Goal: Navigation & Orientation: Find specific page/section

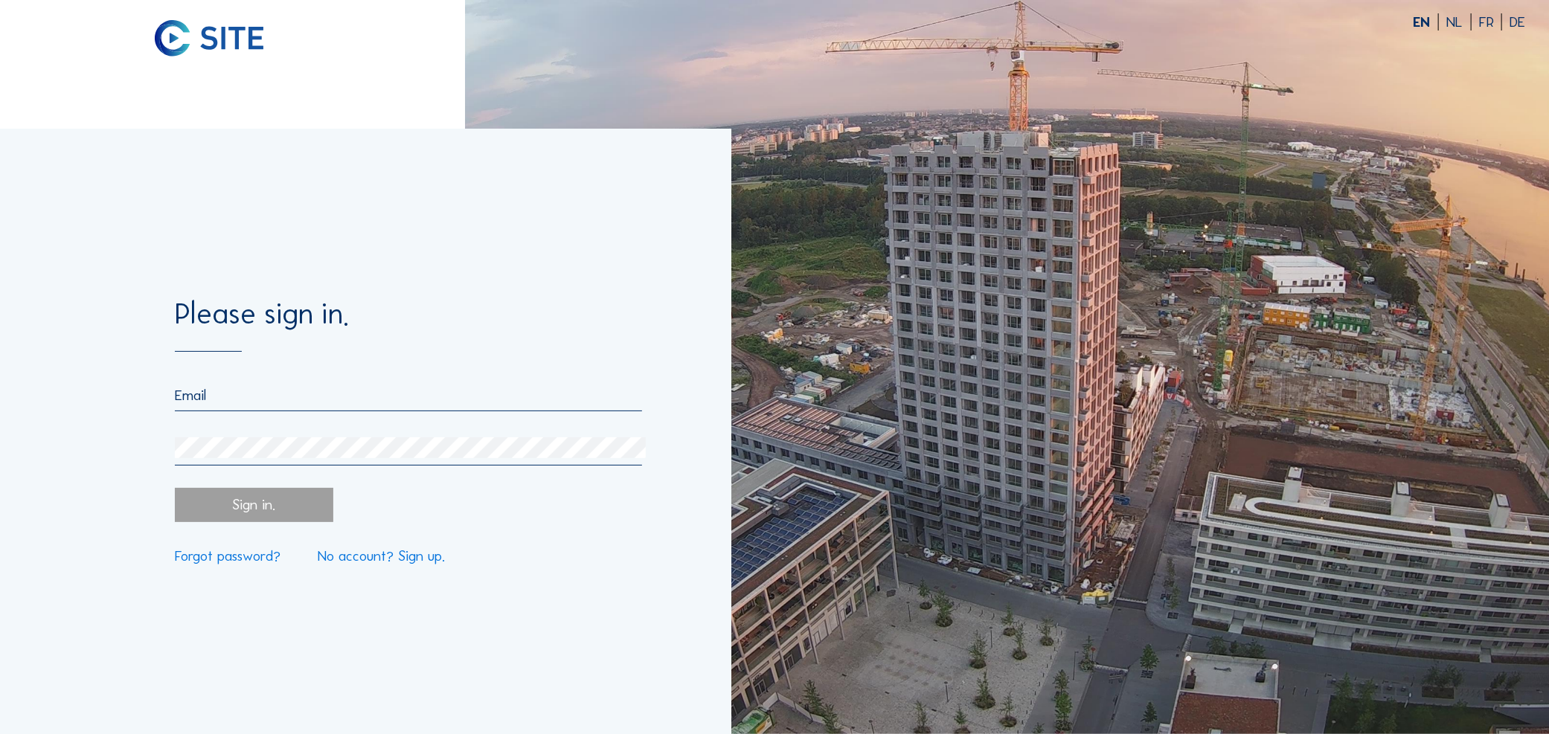
click at [240, 396] on input "email" at bounding box center [408, 395] width 467 height 17
type input "[PERSON_NAME][EMAIL_ADDRESS][PERSON_NAME][DOMAIN_NAME]"
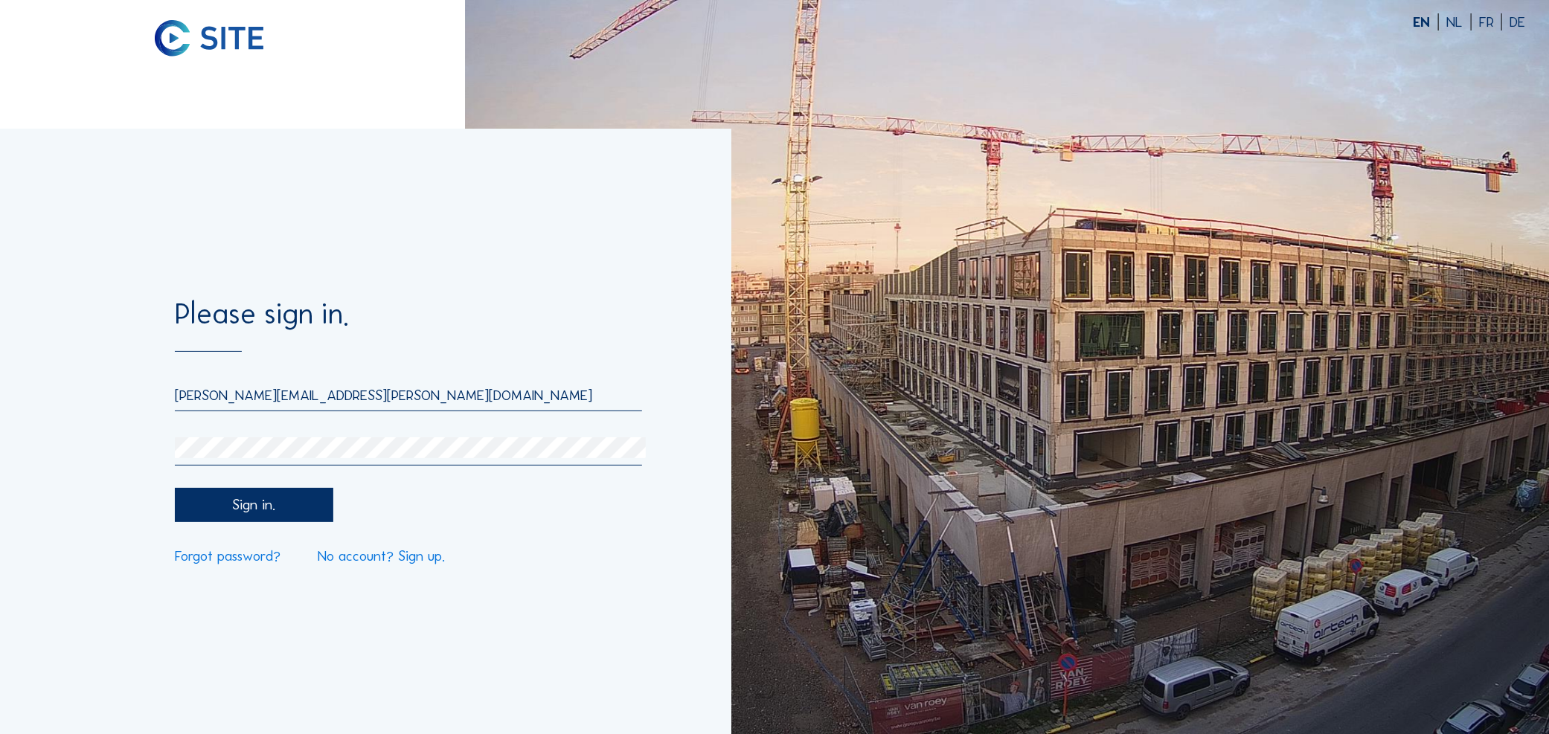
click at [263, 514] on div "Sign in." at bounding box center [254, 505] width 158 height 34
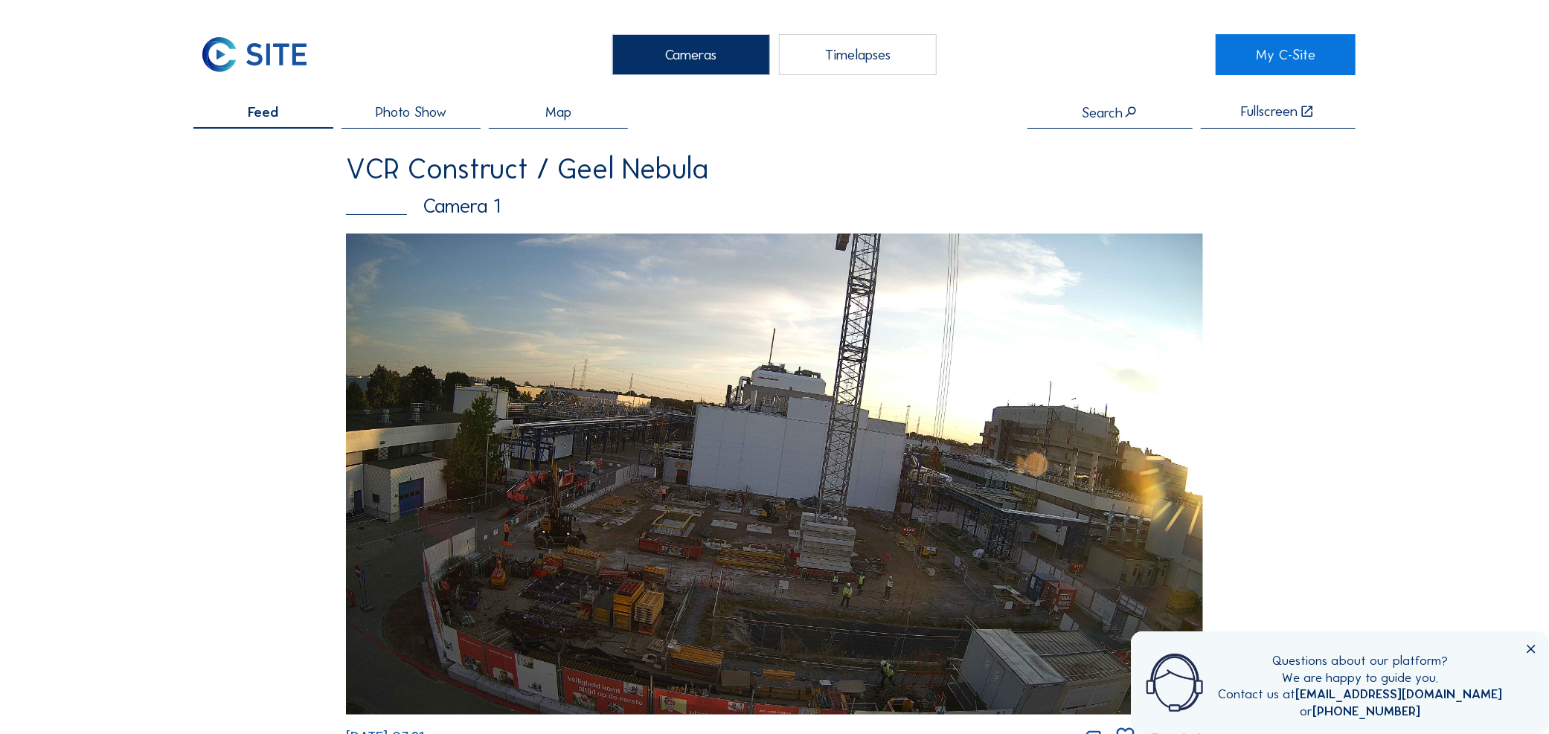
click at [1533, 647] on icon at bounding box center [1531, 650] width 14 height 14
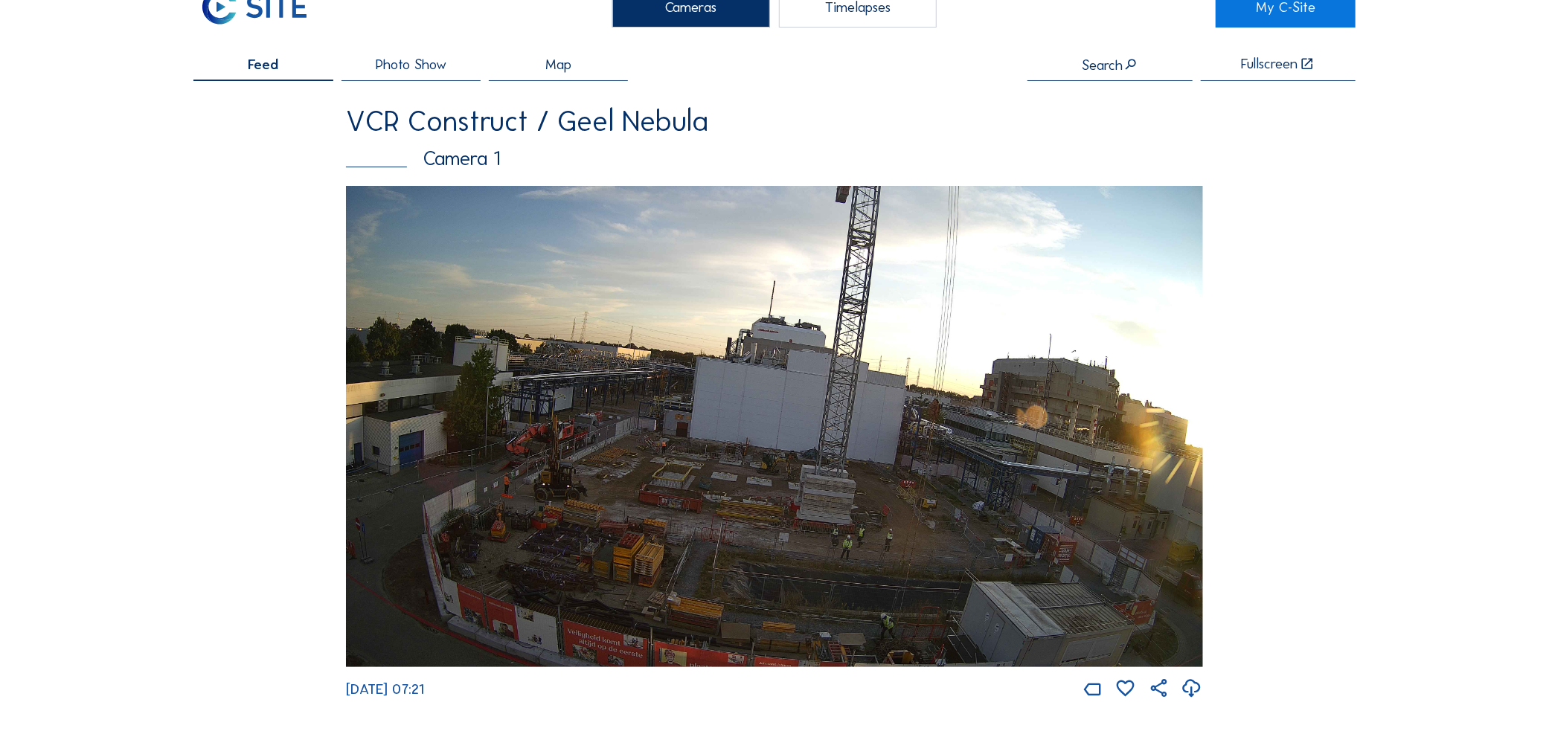
scroll to position [74, 0]
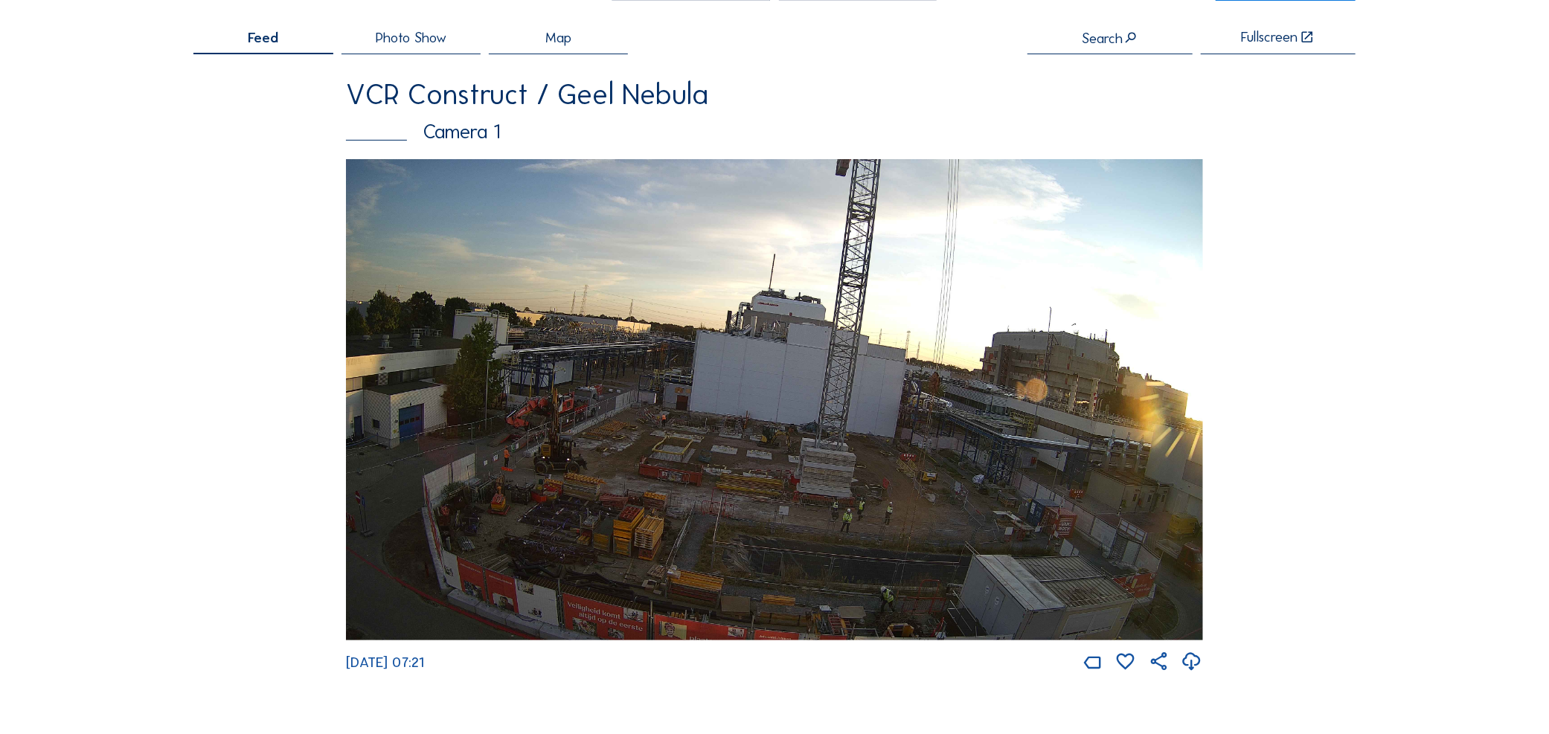
click at [754, 486] on img at bounding box center [774, 400] width 856 height 482
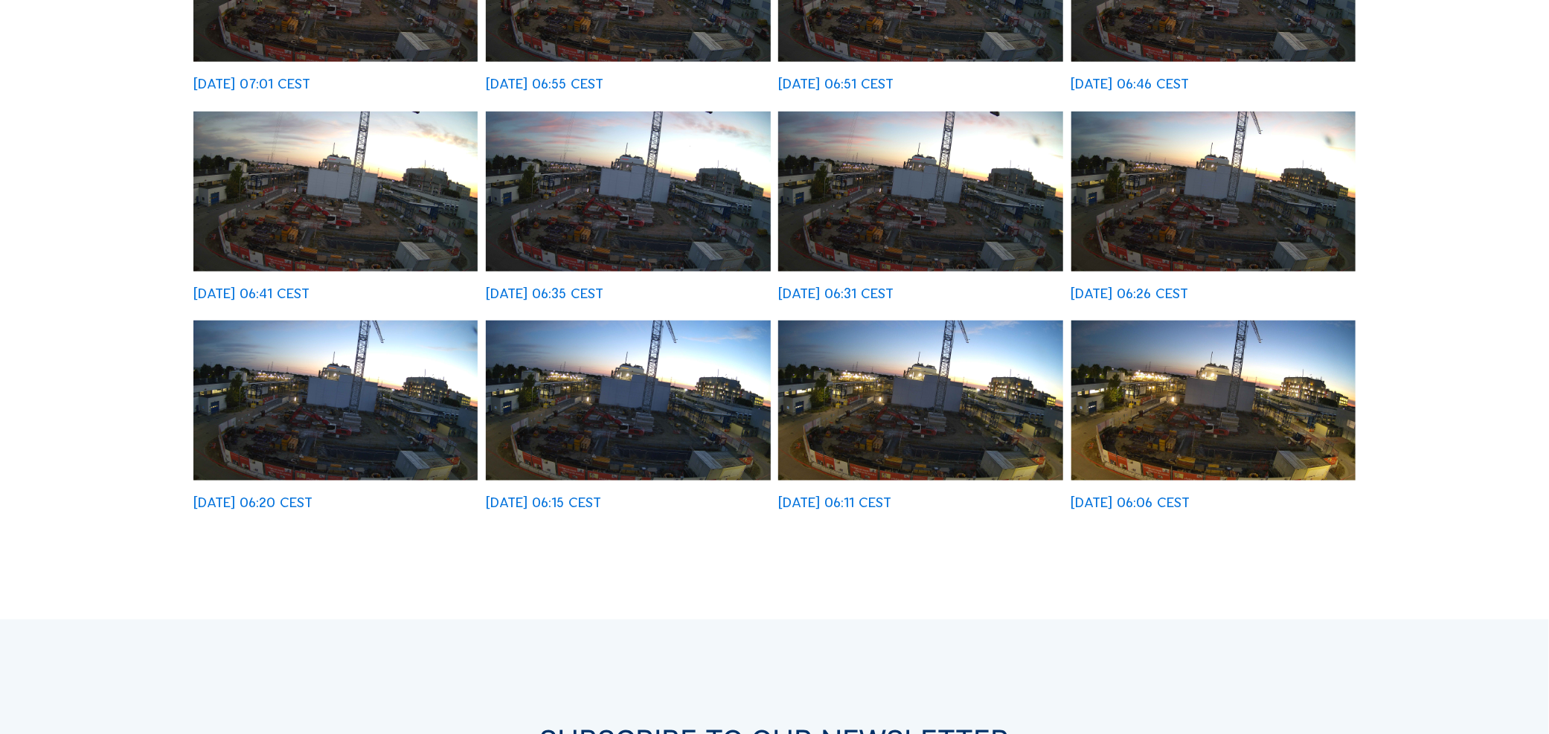
scroll to position [670, 0]
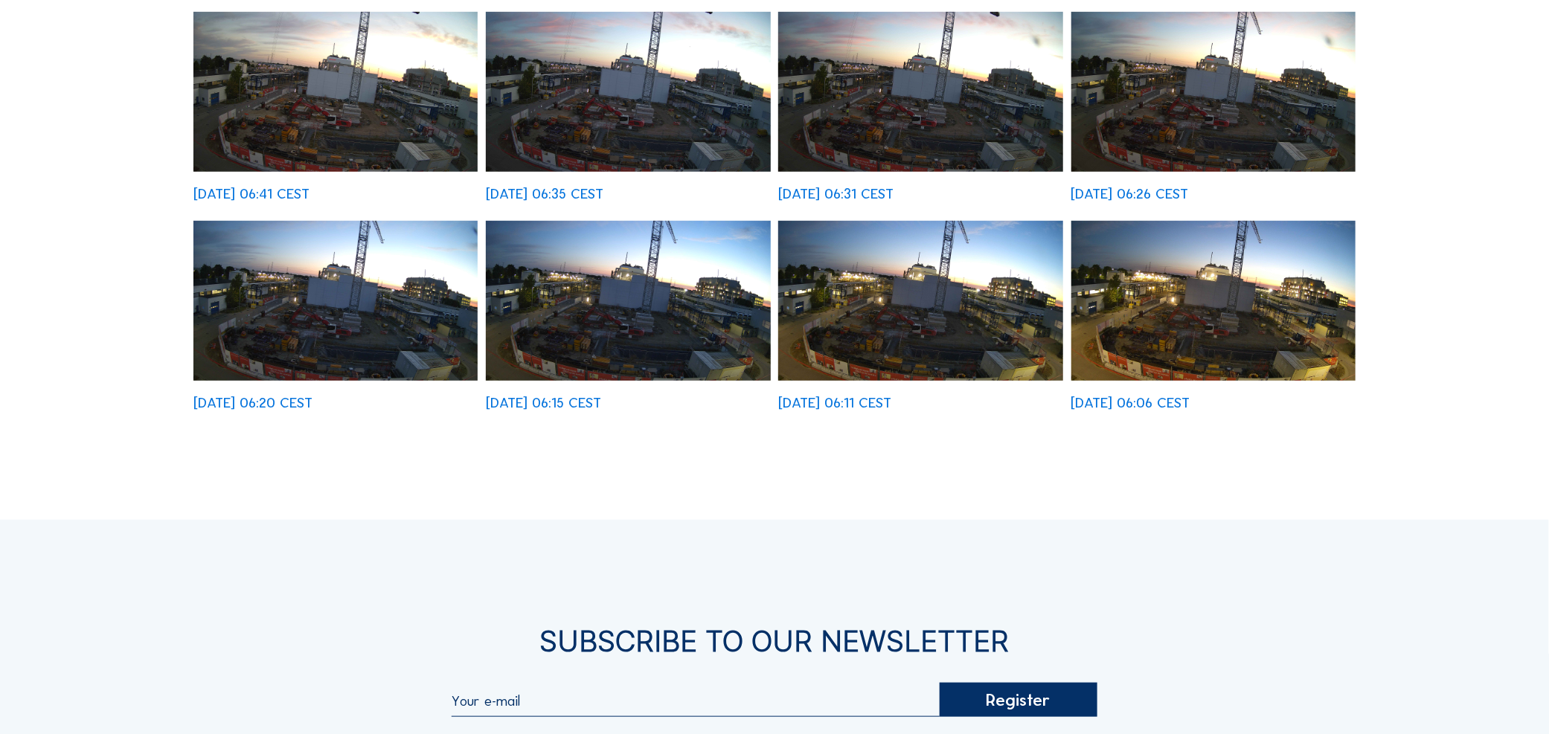
click at [1237, 353] on img at bounding box center [1213, 301] width 284 height 160
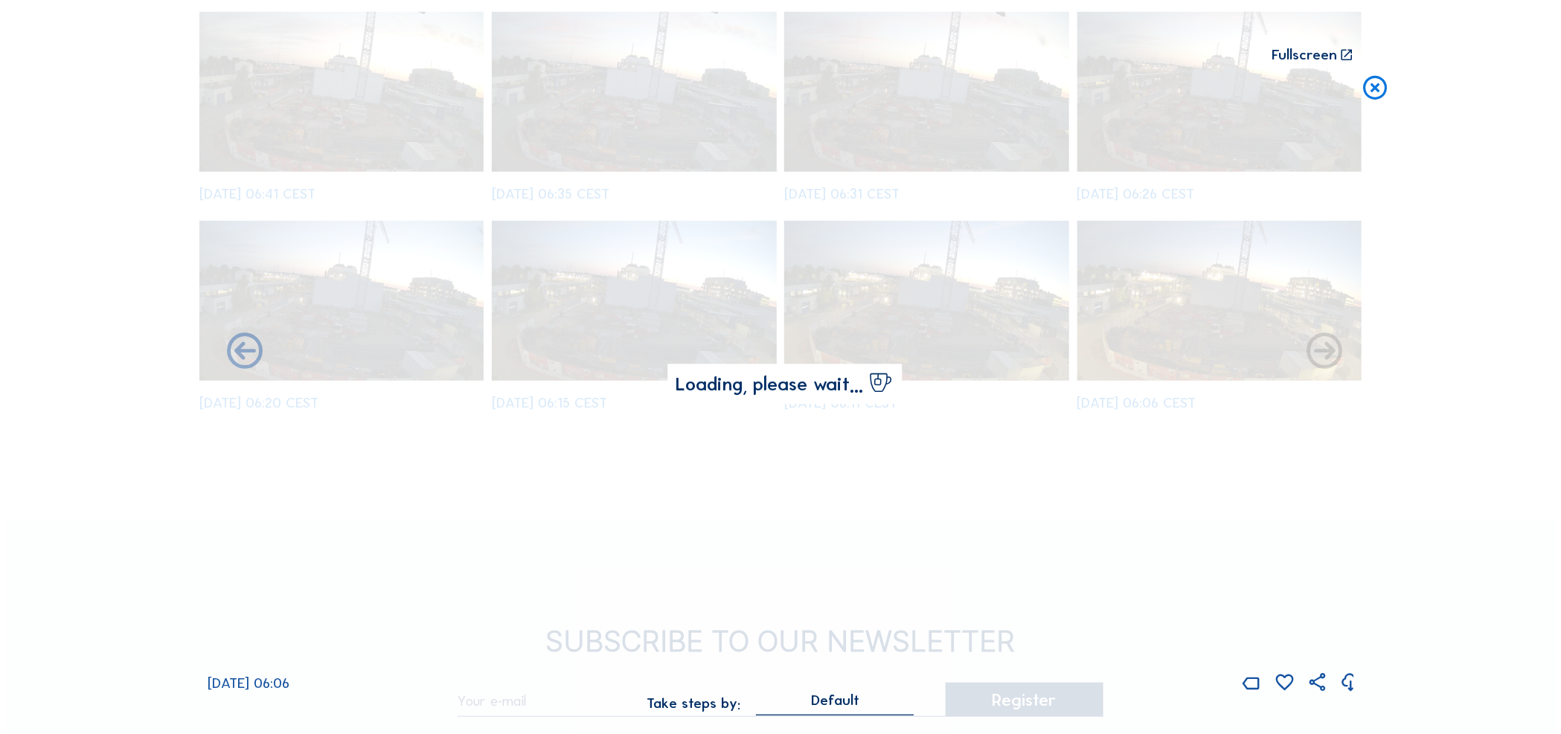
scroll to position [673, 0]
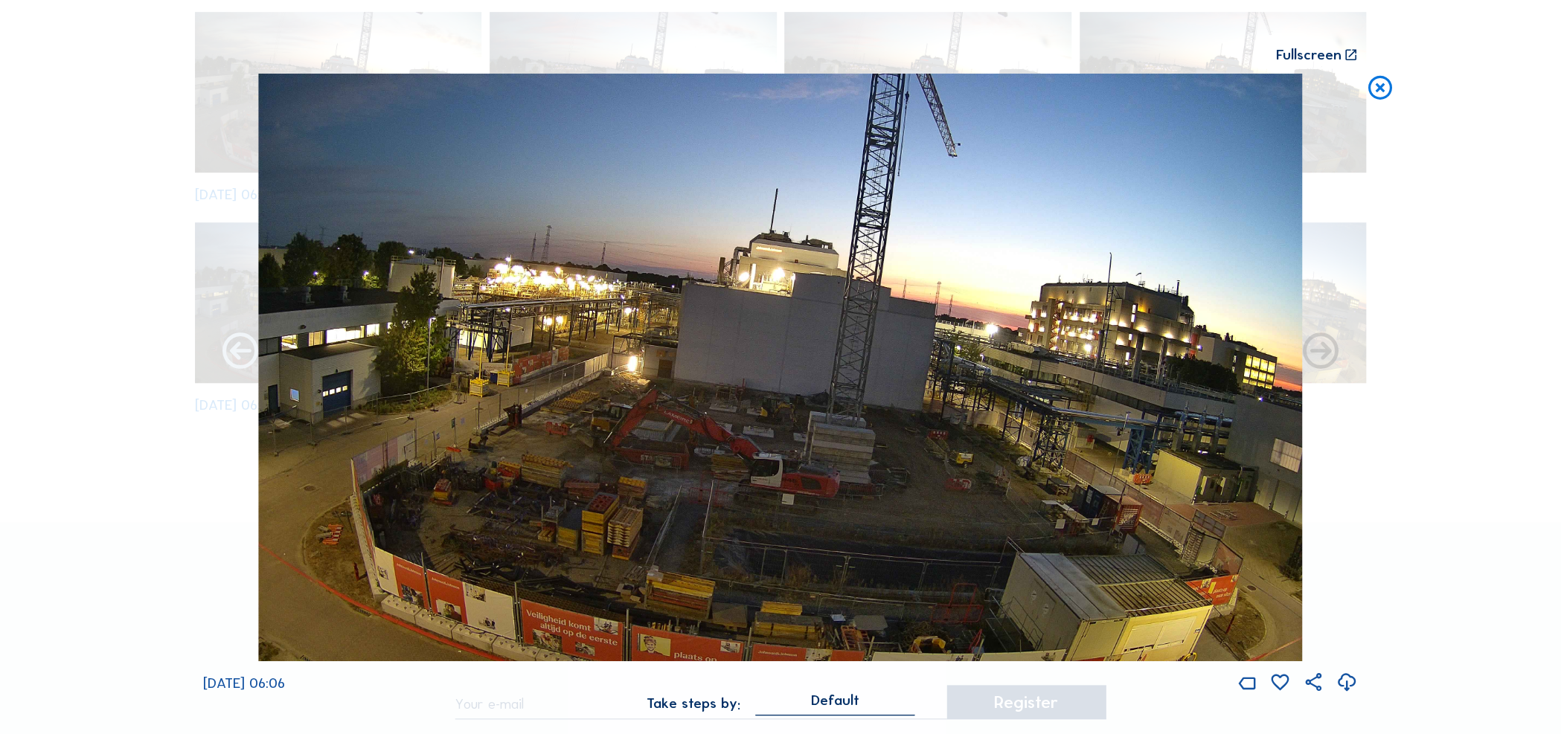
click at [237, 358] on icon at bounding box center [240, 352] width 43 height 43
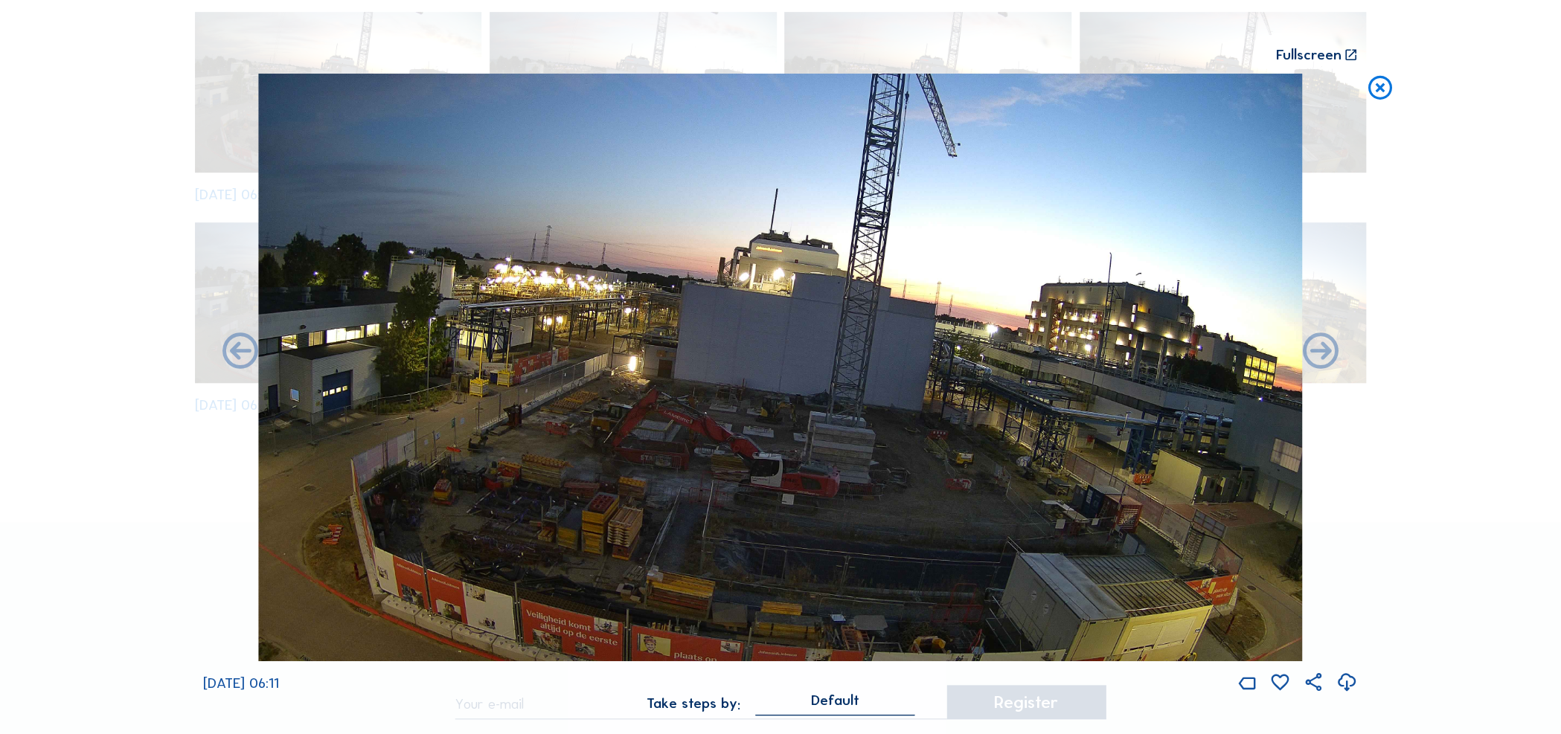
click at [237, 358] on icon at bounding box center [240, 352] width 43 height 43
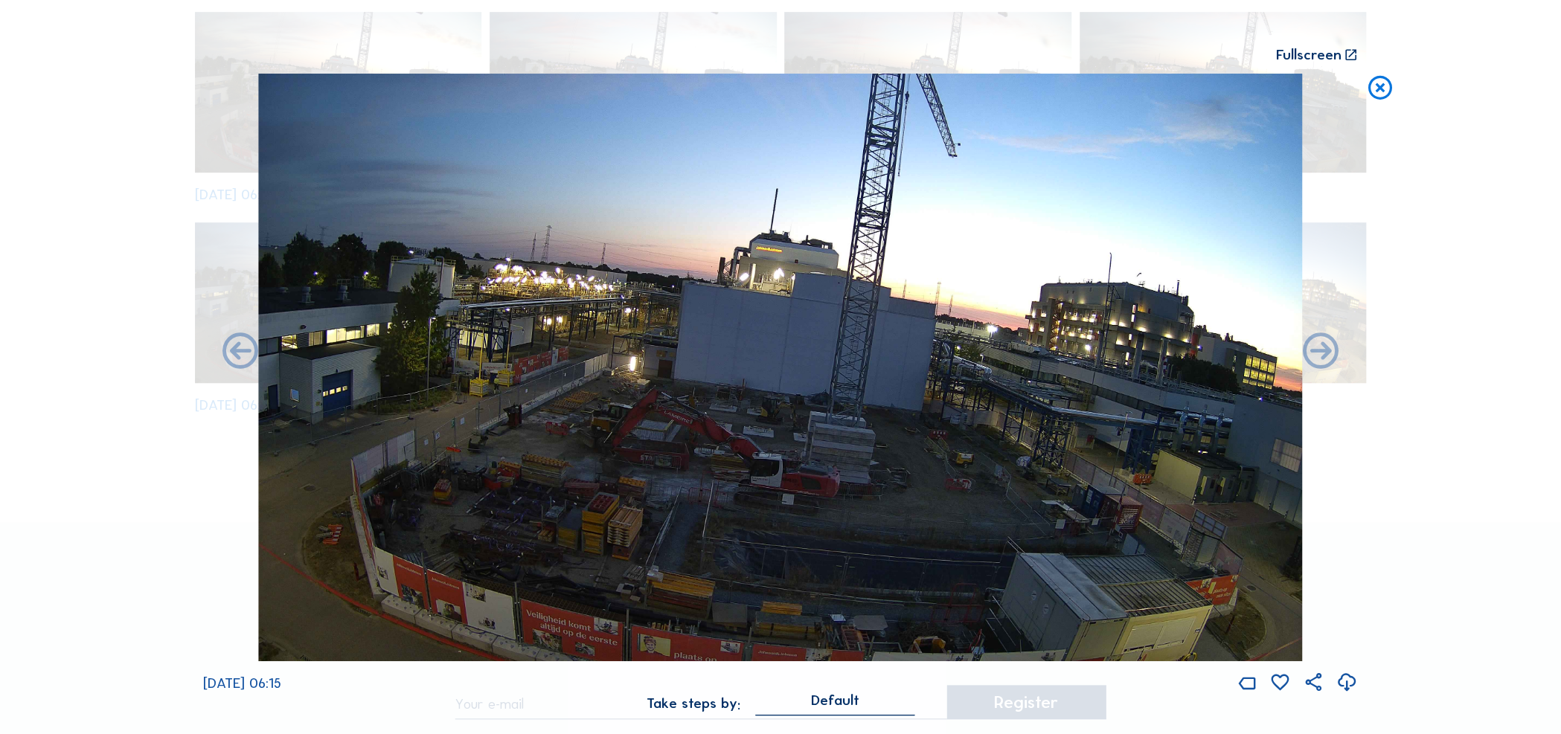
click at [237, 358] on icon at bounding box center [240, 352] width 43 height 43
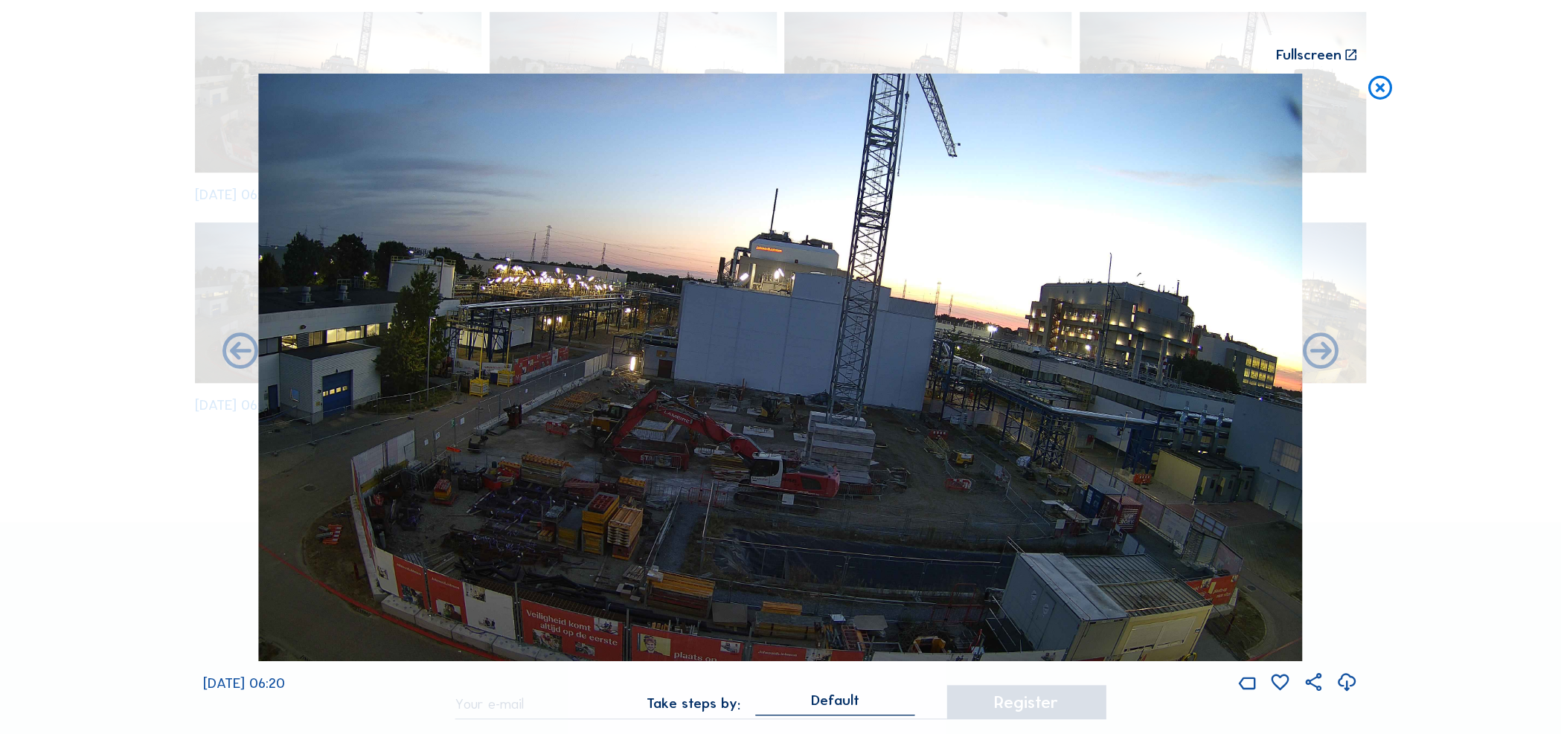
click at [237, 358] on icon at bounding box center [240, 352] width 43 height 43
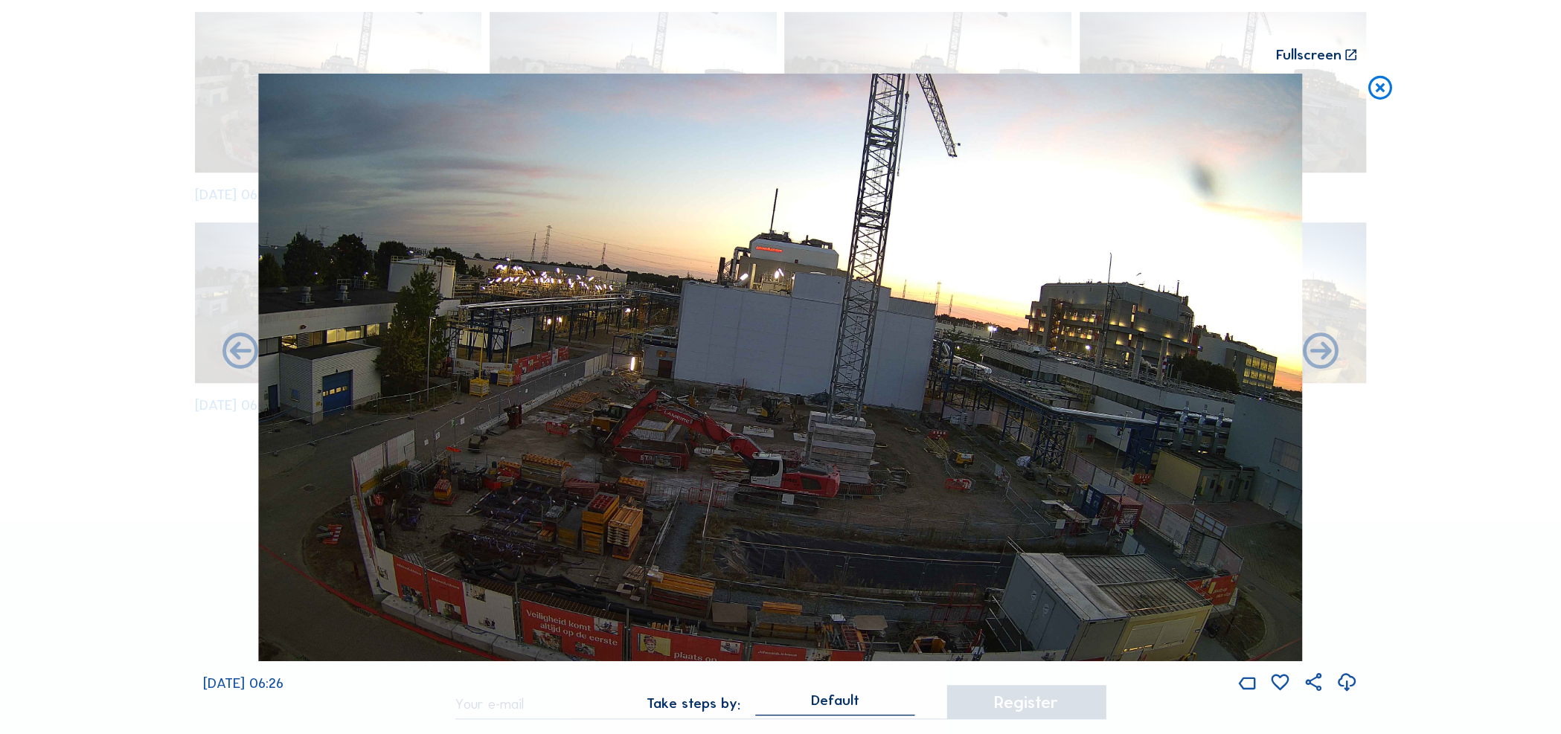
click at [237, 358] on icon at bounding box center [240, 352] width 43 height 43
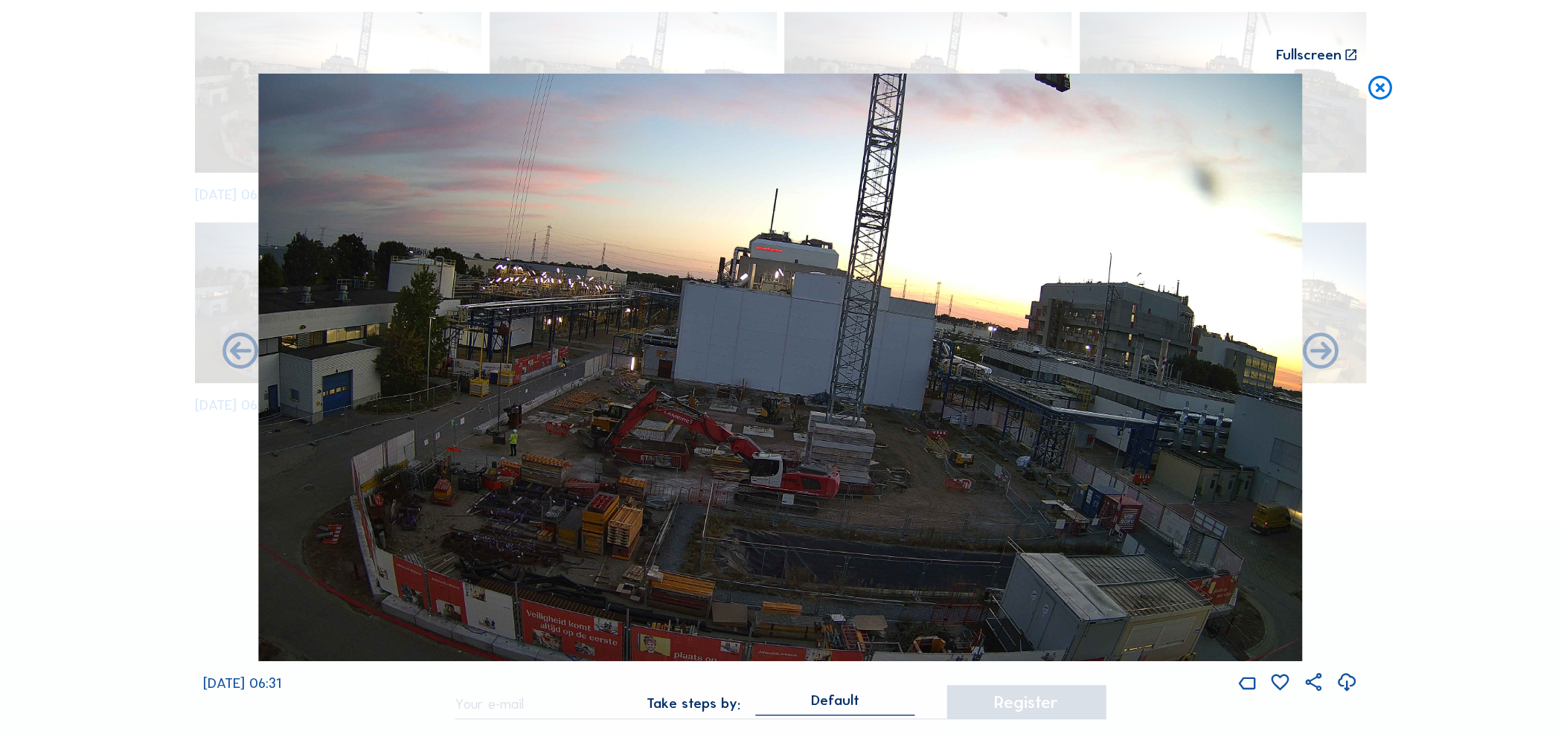
click at [237, 358] on icon at bounding box center [240, 352] width 43 height 43
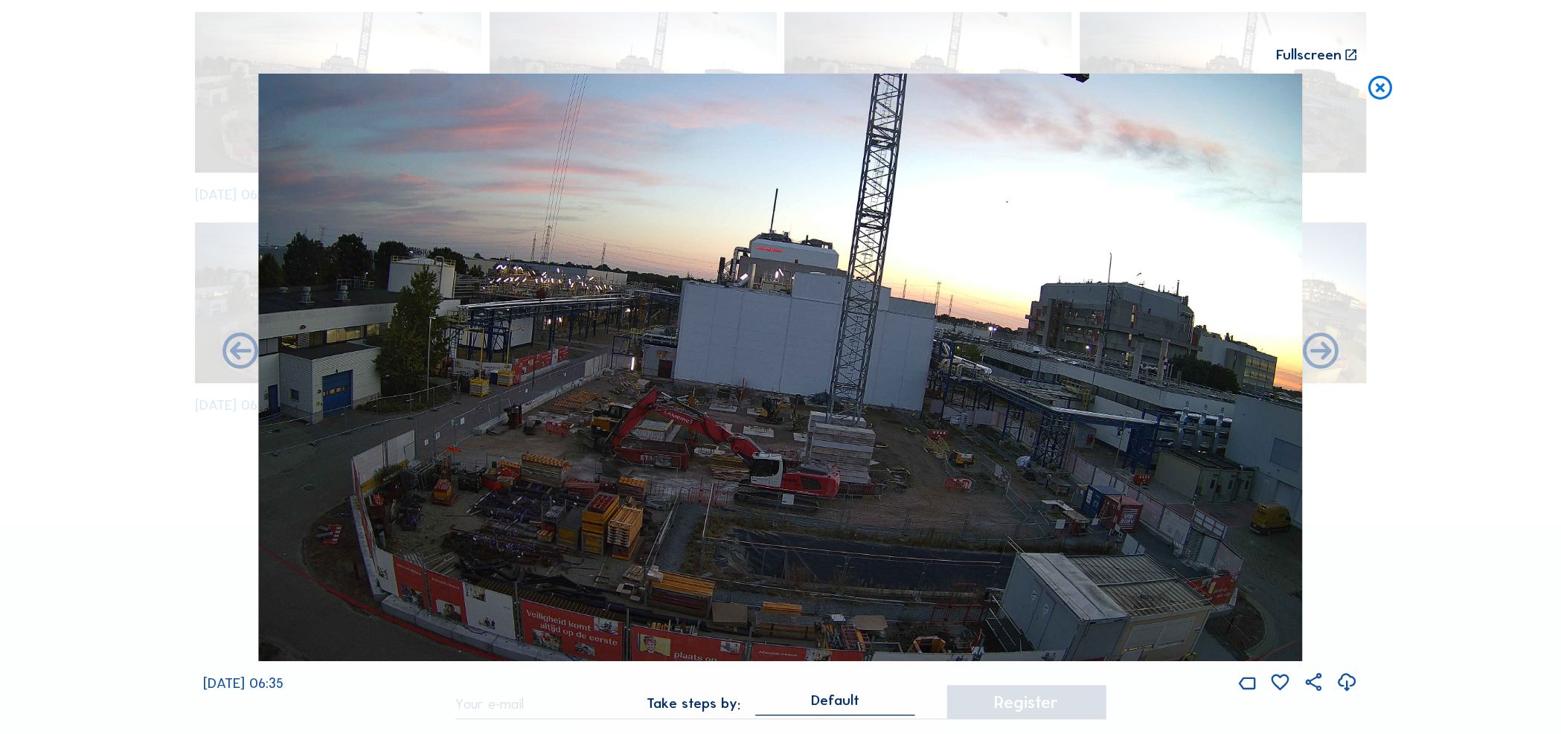
click at [237, 358] on icon at bounding box center [240, 352] width 43 height 43
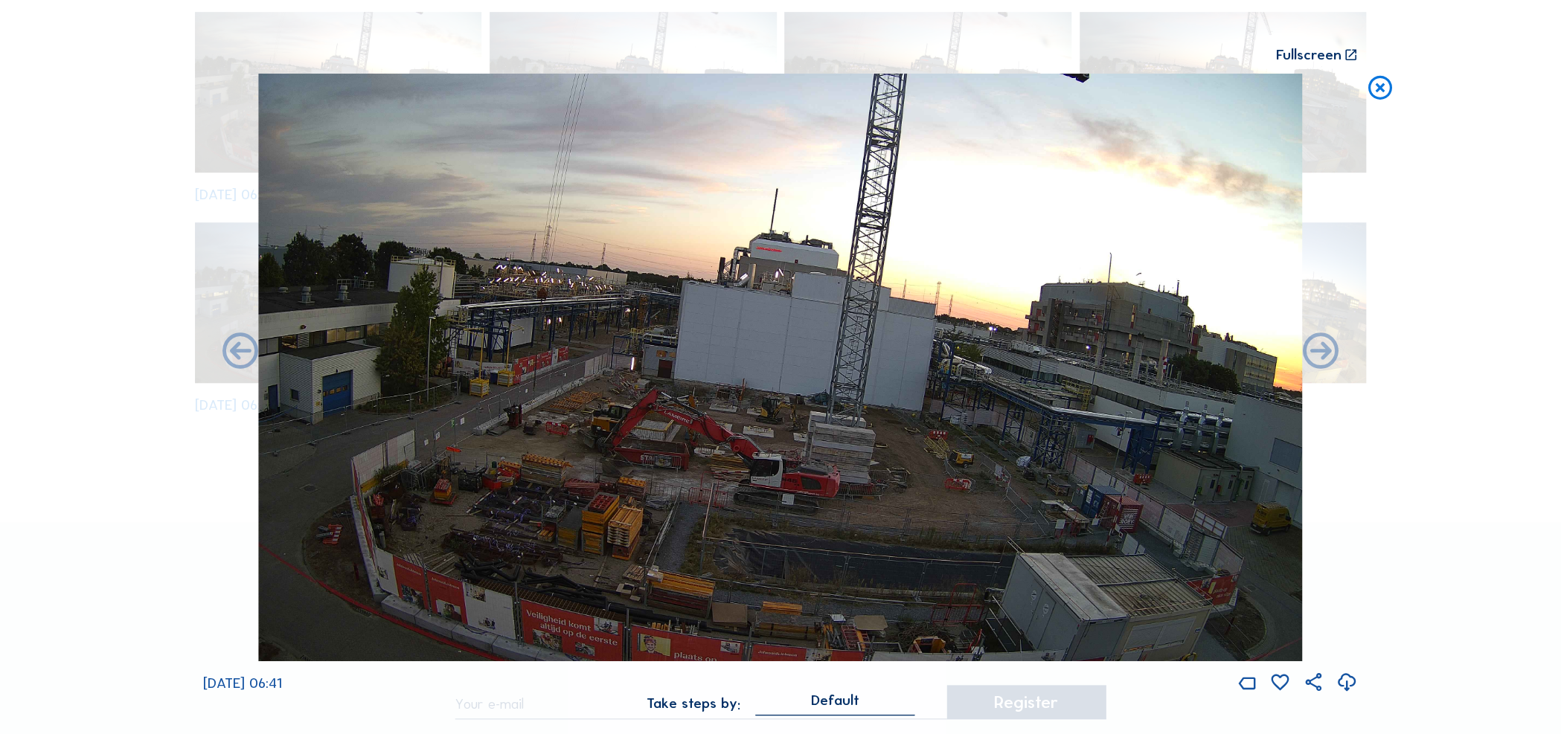
click at [237, 358] on icon at bounding box center [240, 352] width 43 height 43
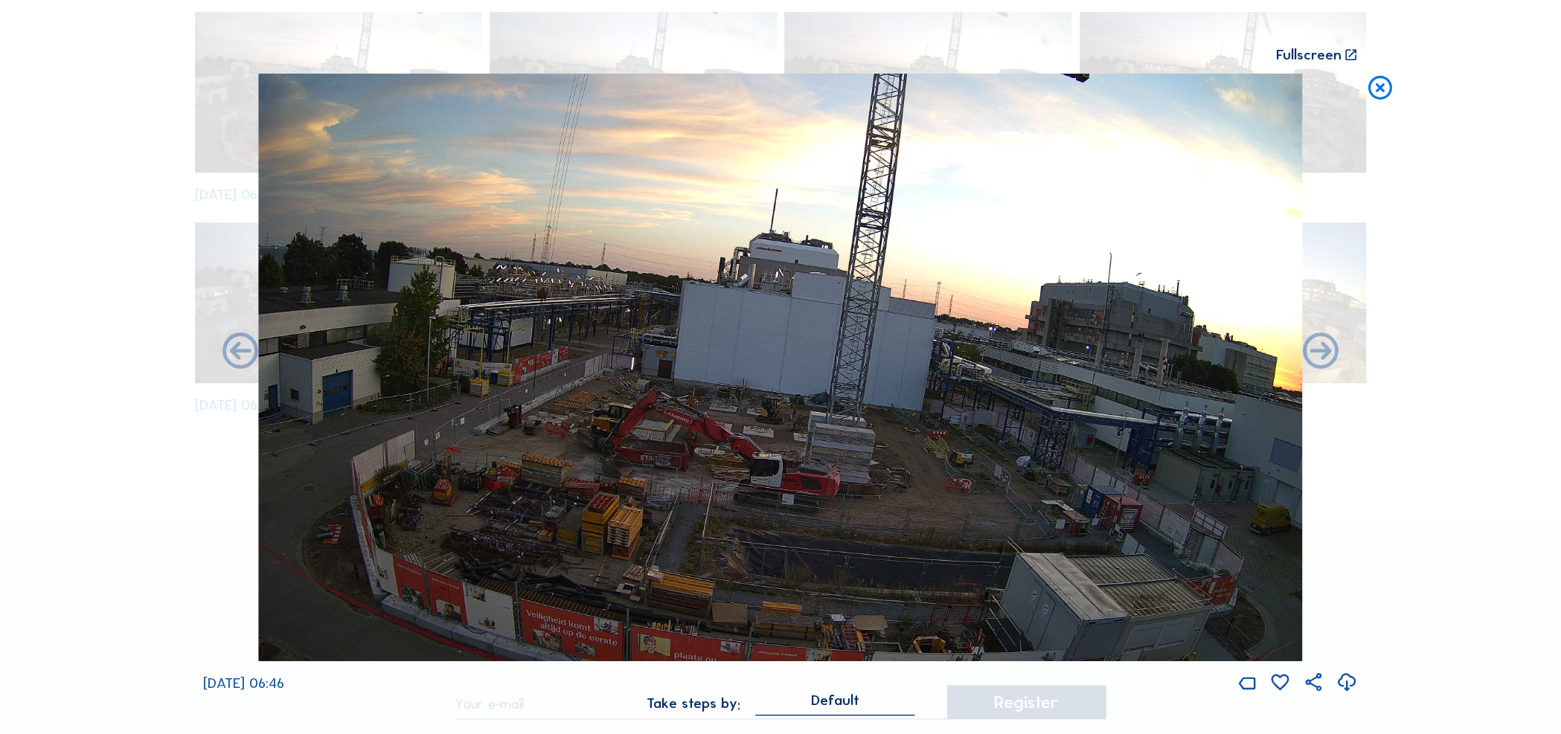
click at [237, 358] on icon at bounding box center [240, 352] width 43 height 43
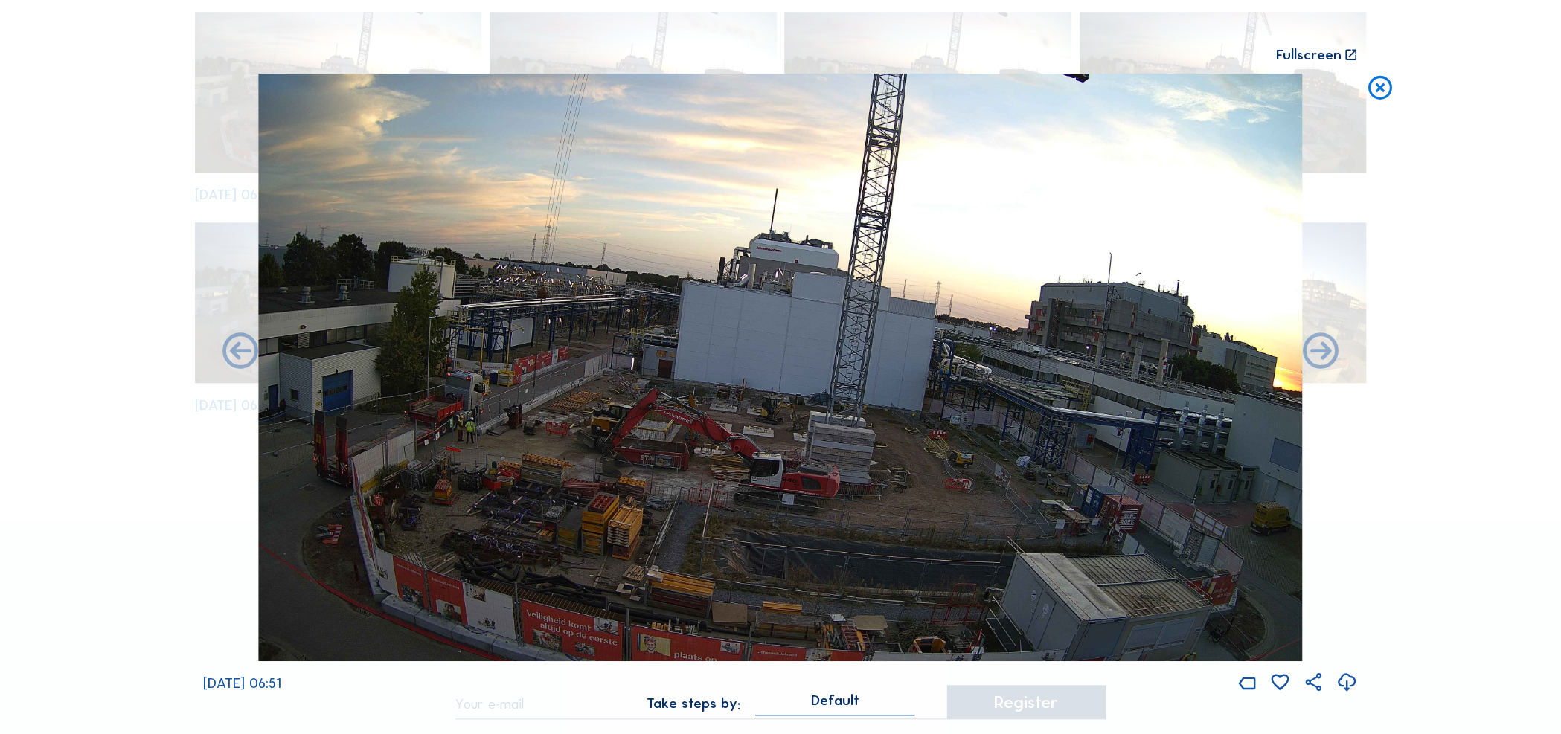
click at [237, 358] on icon at bounding box center [240, 352] width 43 height 43
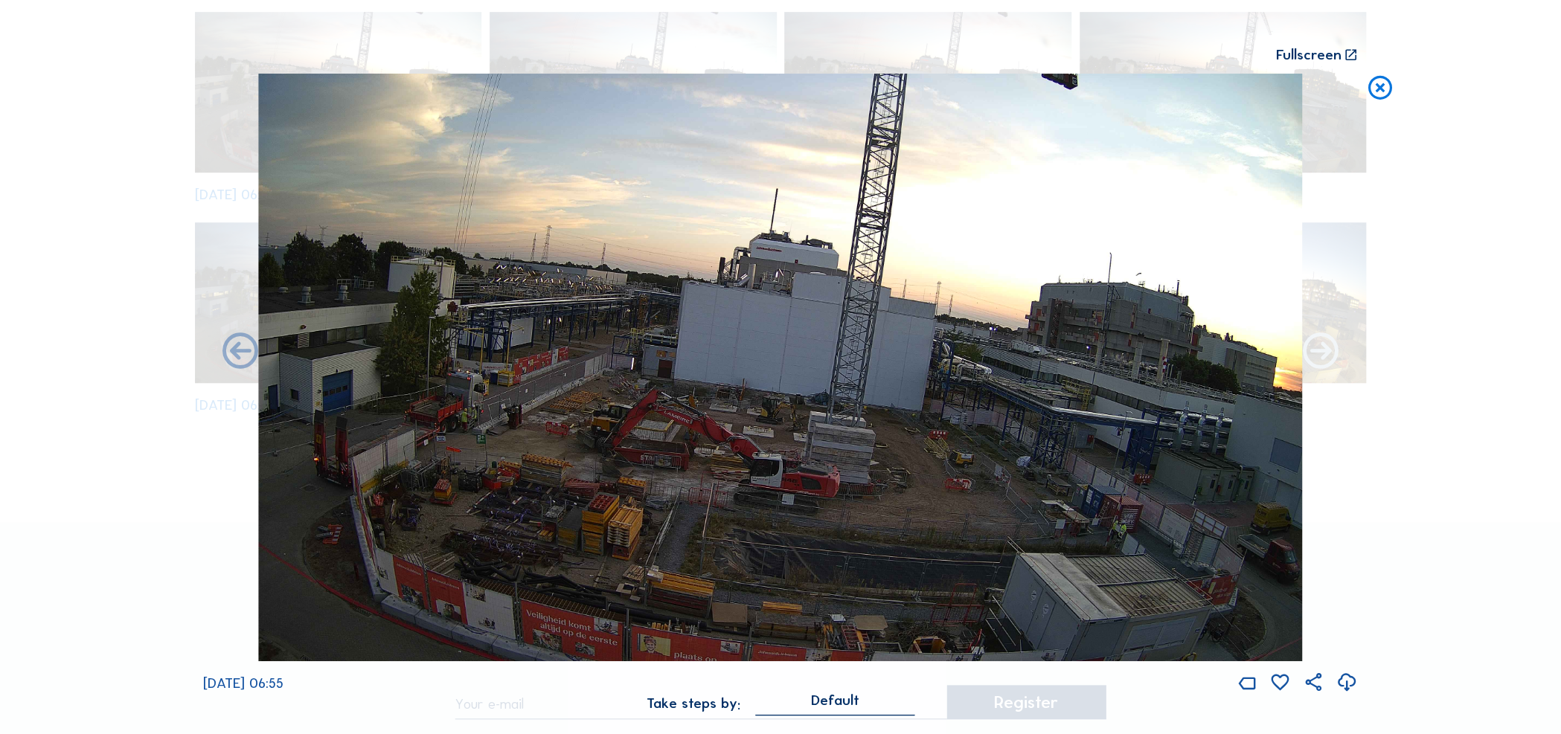
click at [1316, 362] on icon at bounding box center [1319, 352] width 43 height 43
click at [1322, 354] on icon at bounding box center [1319, 352] width 43 height 43
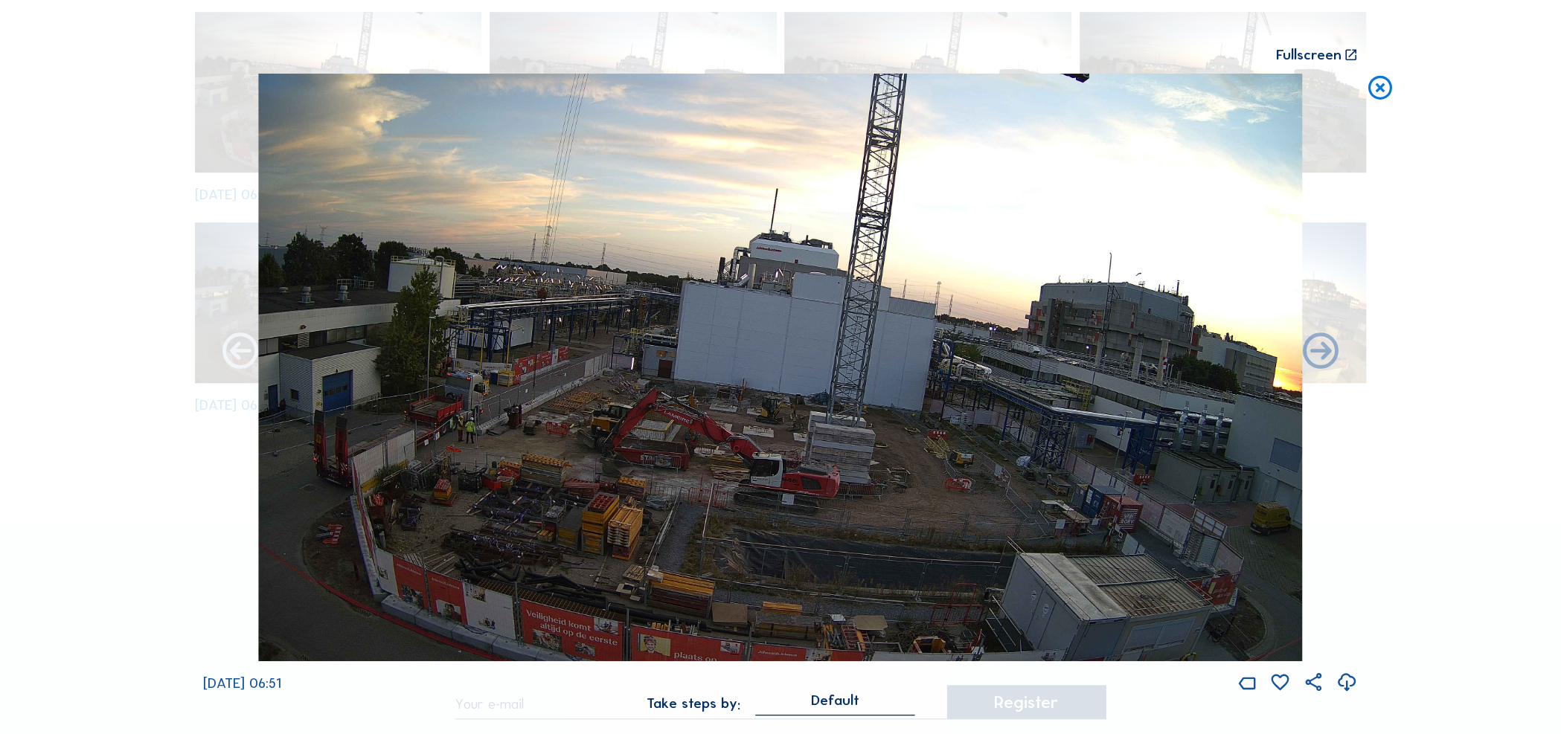
click at [237, 357] on icon at bounding box center [240, 352] width 43 height 43
click at [241, 356] on icon at bounding box center [240, 352] width 43 height 43
click at [242, 356] on icon at bounding box center [240, 352] width 43 height 43
click at [250, 349] on icon at bounding box center [240, 352] width 43 height 43
click at [240, 353] on icon at bounding box center [240, 352] width 43 height 43
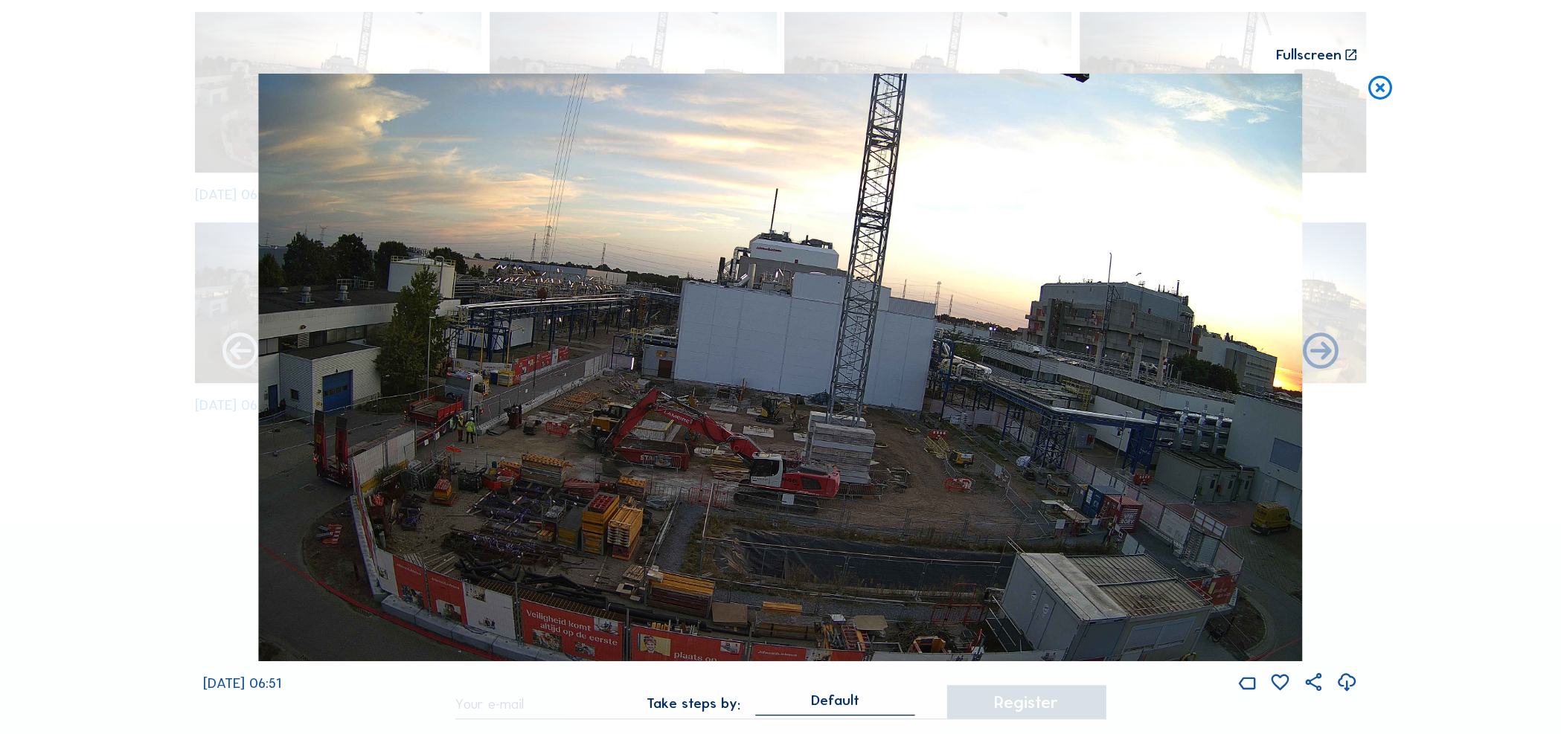
click at [239, 353] on icon at bounding box center [240, 352] width 43 height 43
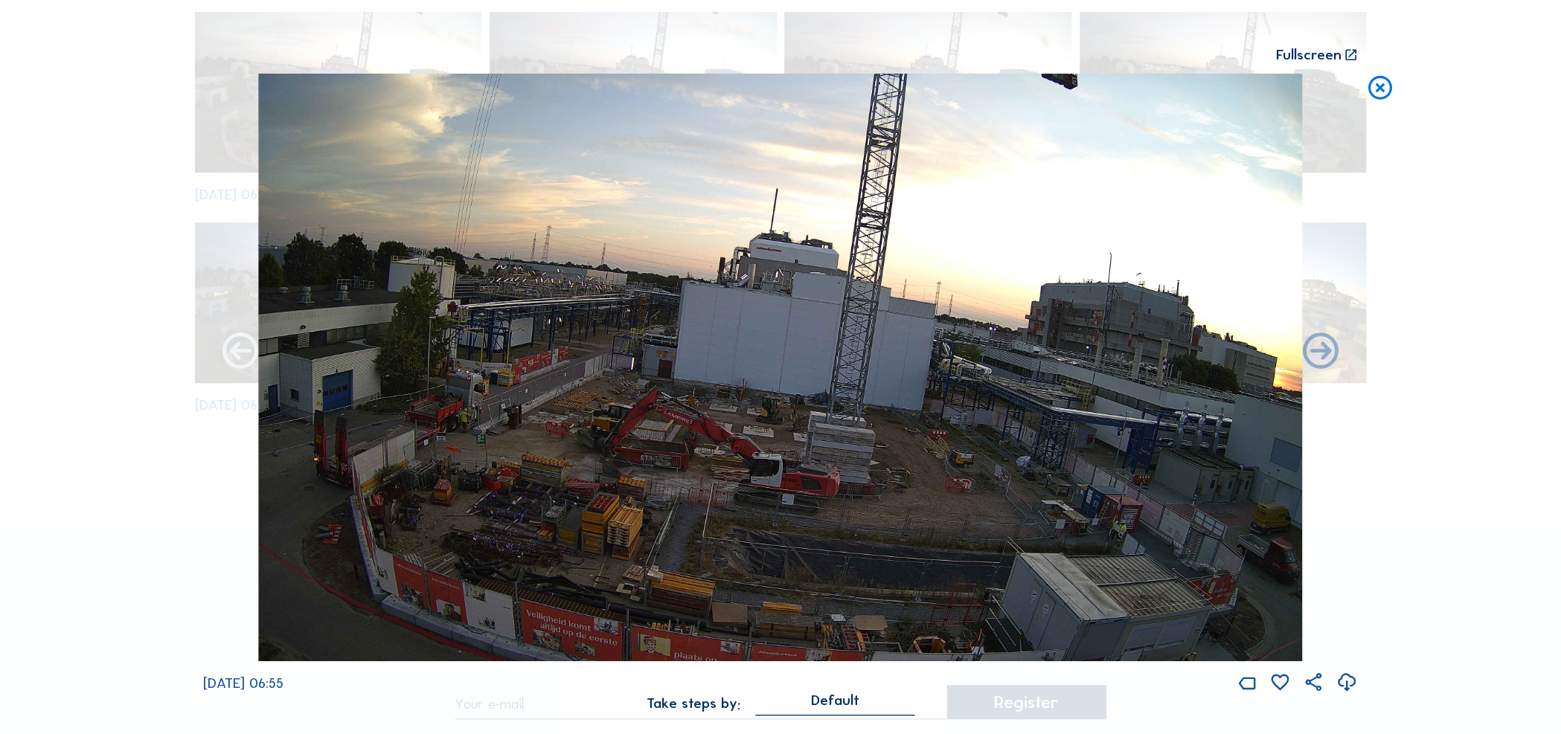
click at [235, 356] on icon at bounding box center [240, 352] width 43 height 43
click at [242, 353] on icon at bounding box center [240, 352] width 43 height 43
click at [240, 359] on icon at bounding box center [240, 352] width 43 height 43
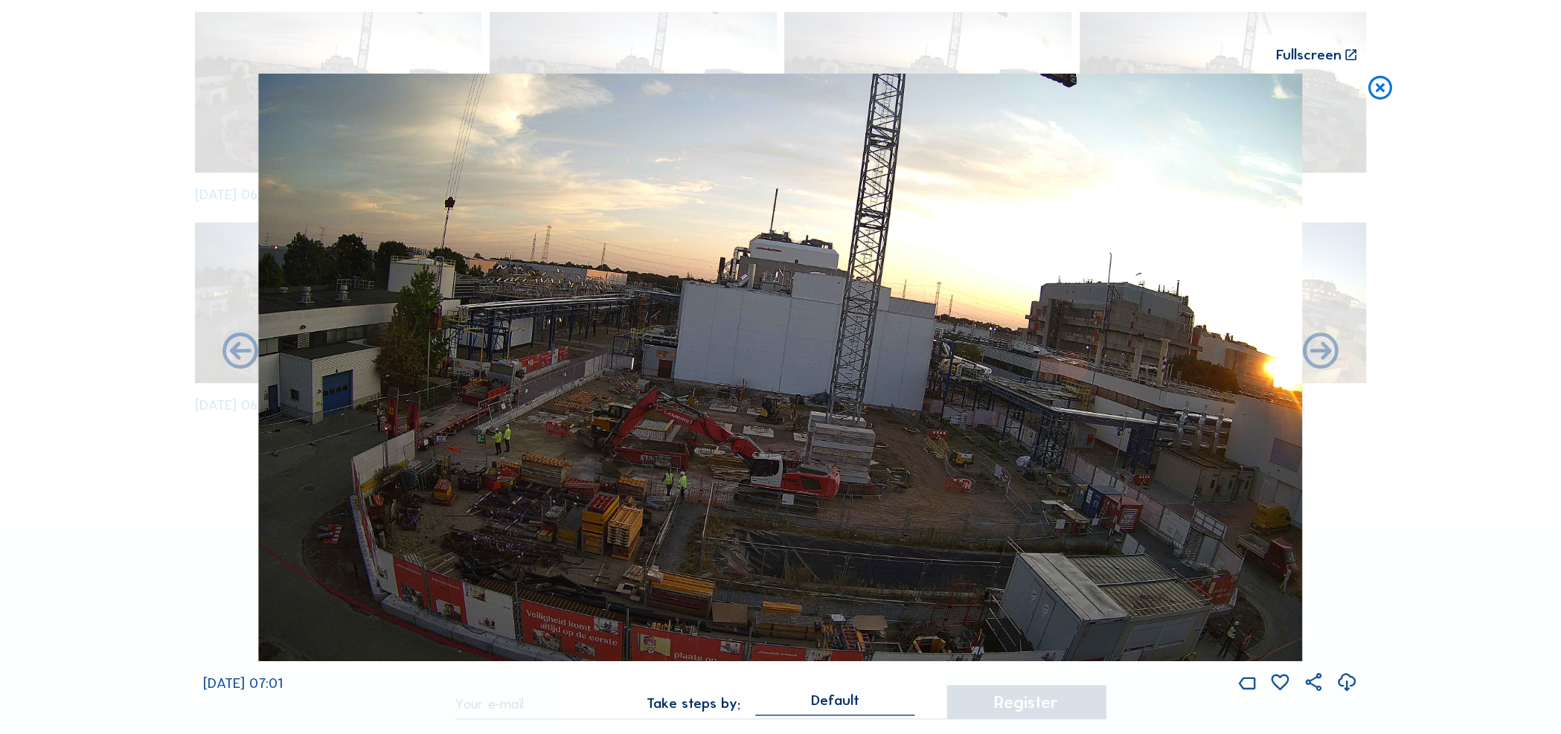
click at [240, 359] on icon at bounding box center [240, 352] width 43 height 43
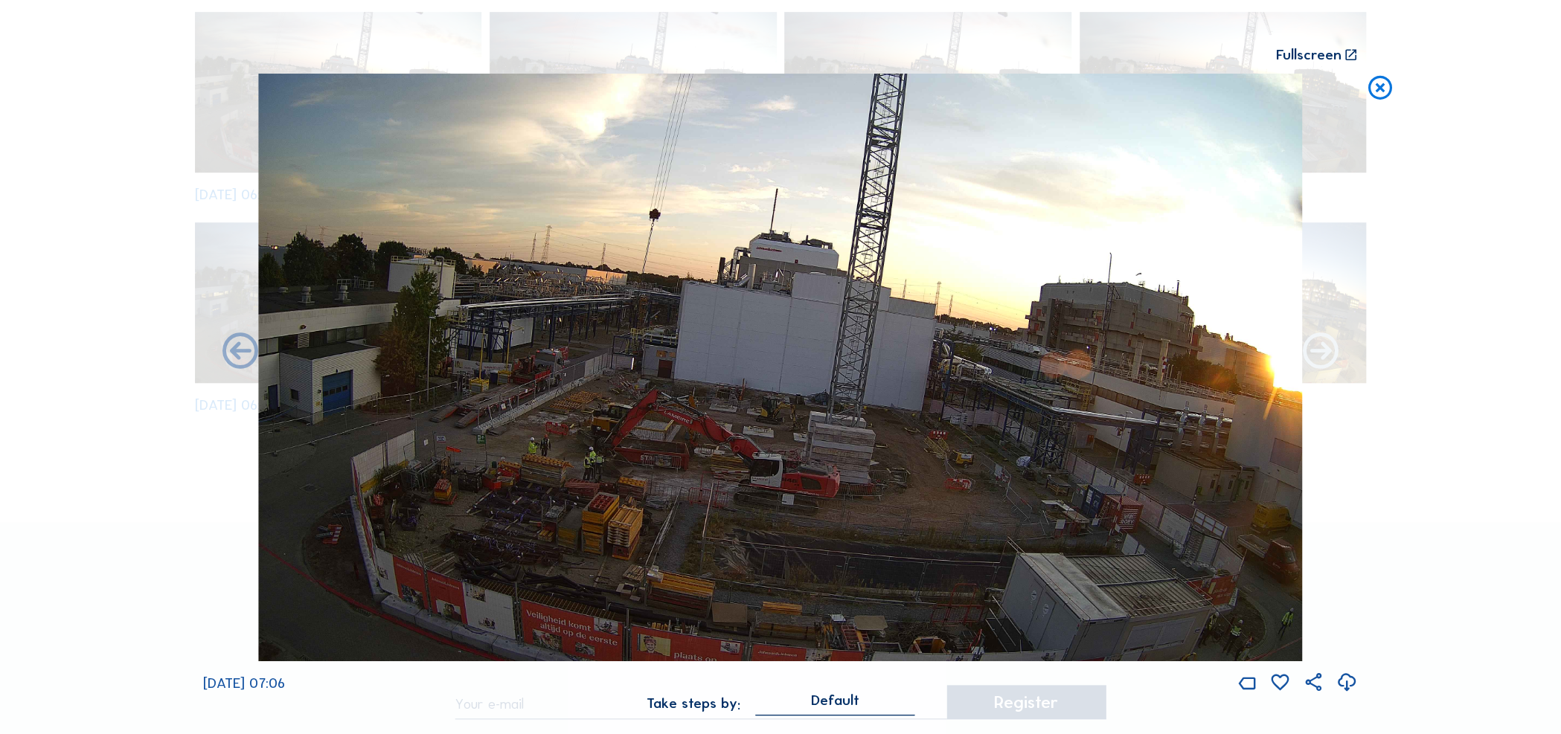
click at [1317, 359] on icon at bounding box center [1319, 352] width 43 height 43
click at [1327, 368] on icon at bounding box center [1319, 352] width 43 height 43
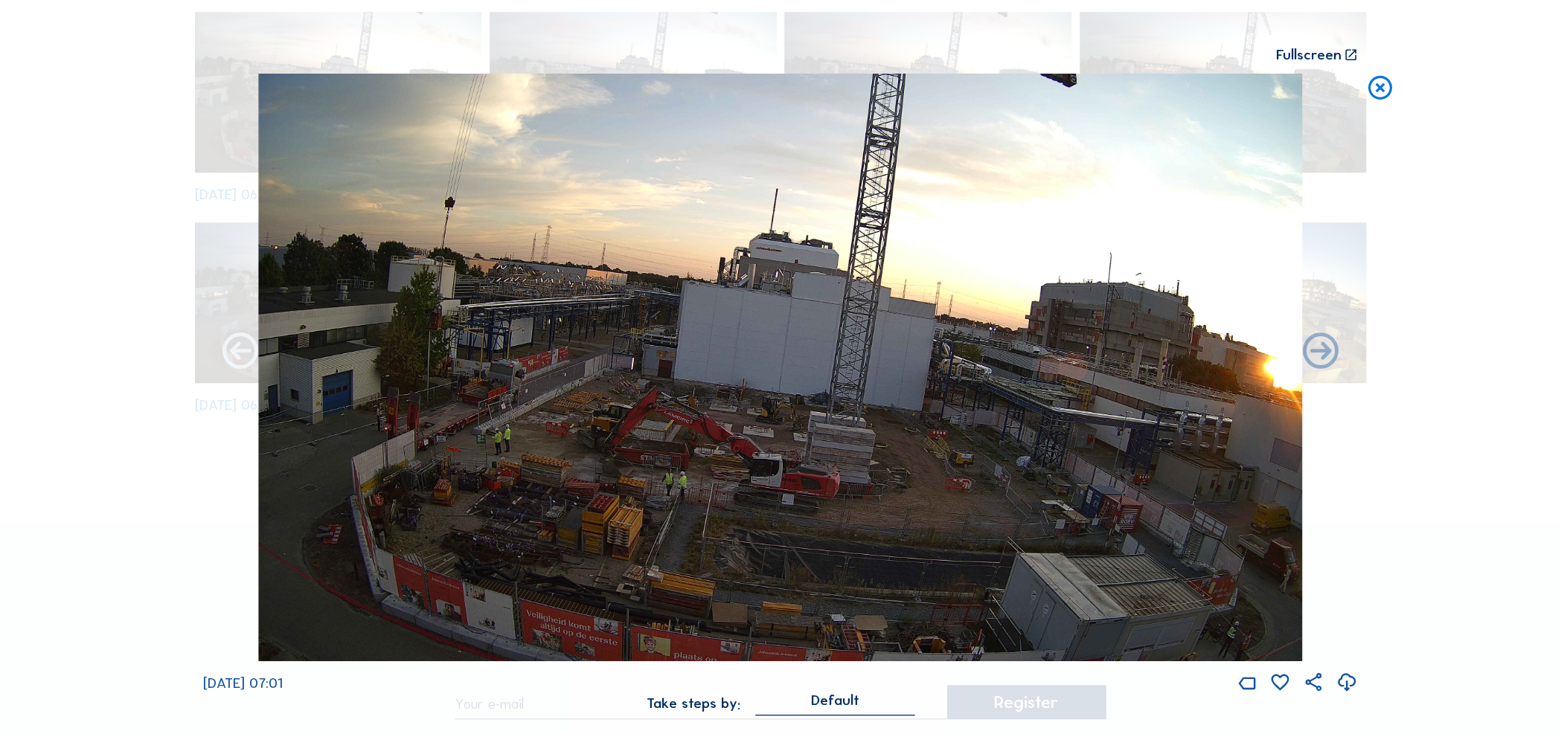
click at [238, 358] on icon at bounding box center [240, 352] width 43 height 43
click at [235, 356] on icon at bounding box center [240, 352] width 43 height 43
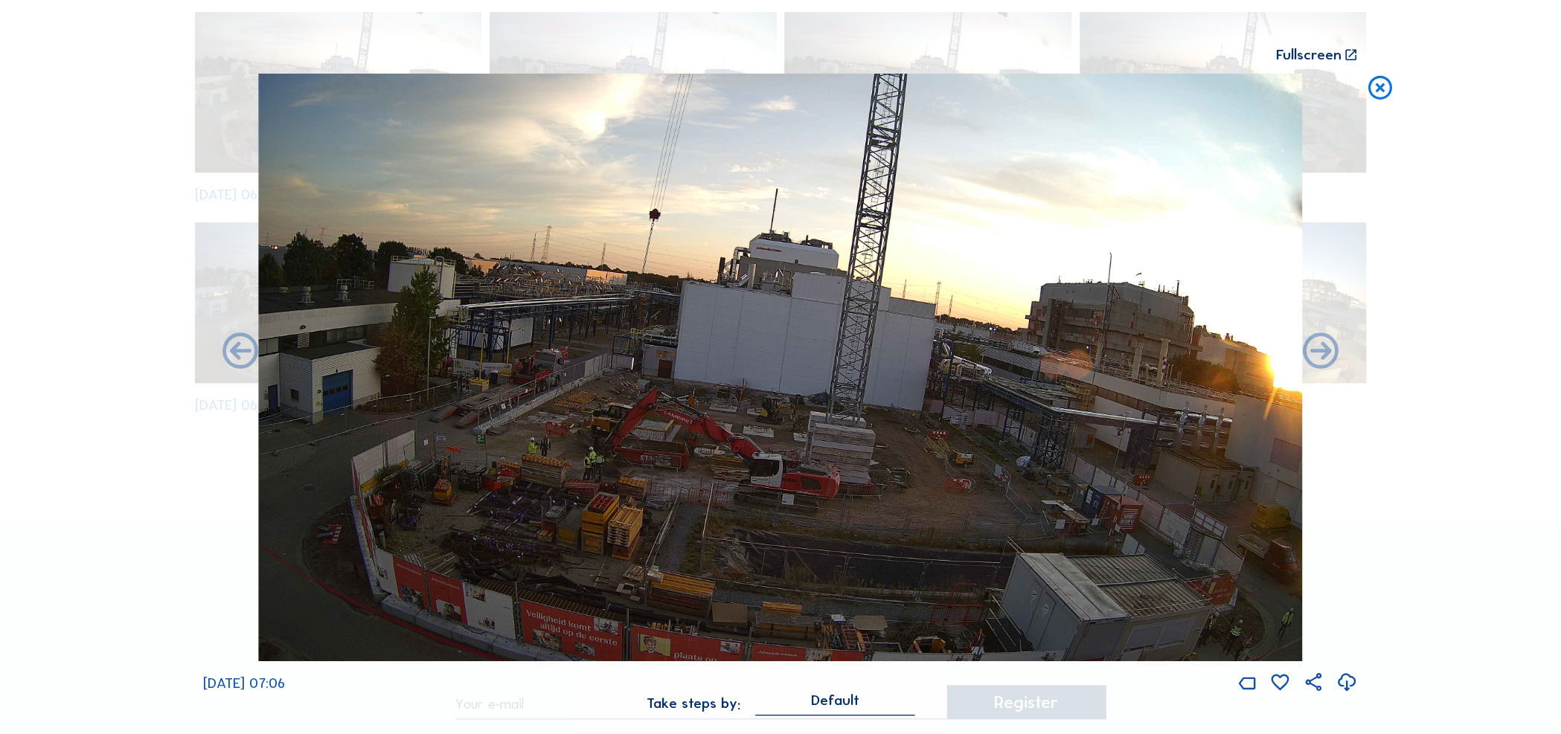
click at [235, 356] on icon at bounding box center [240, 352] width 43 height 43
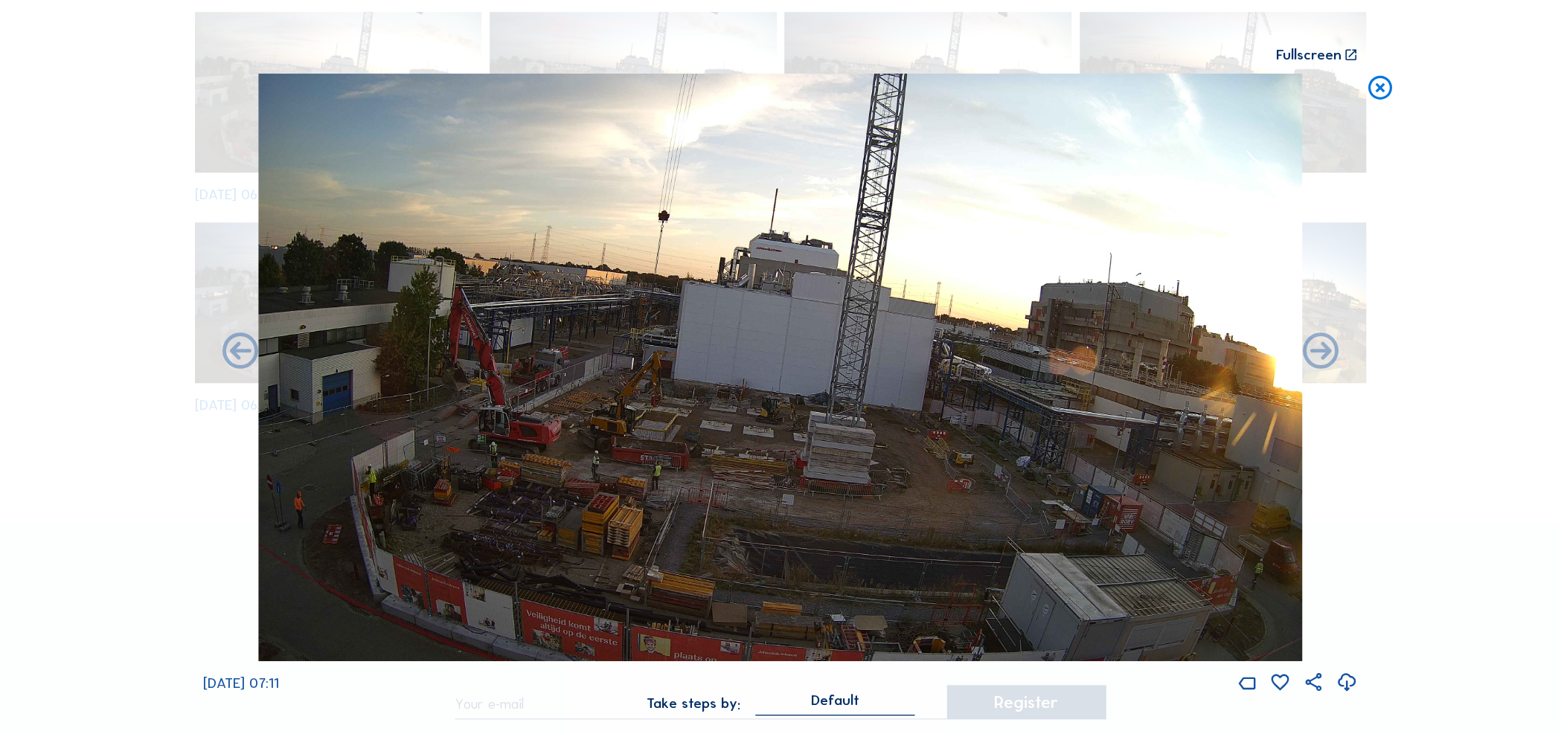
click at [235, 356] on icon at bounding box center [240, 352] width 43 height 43
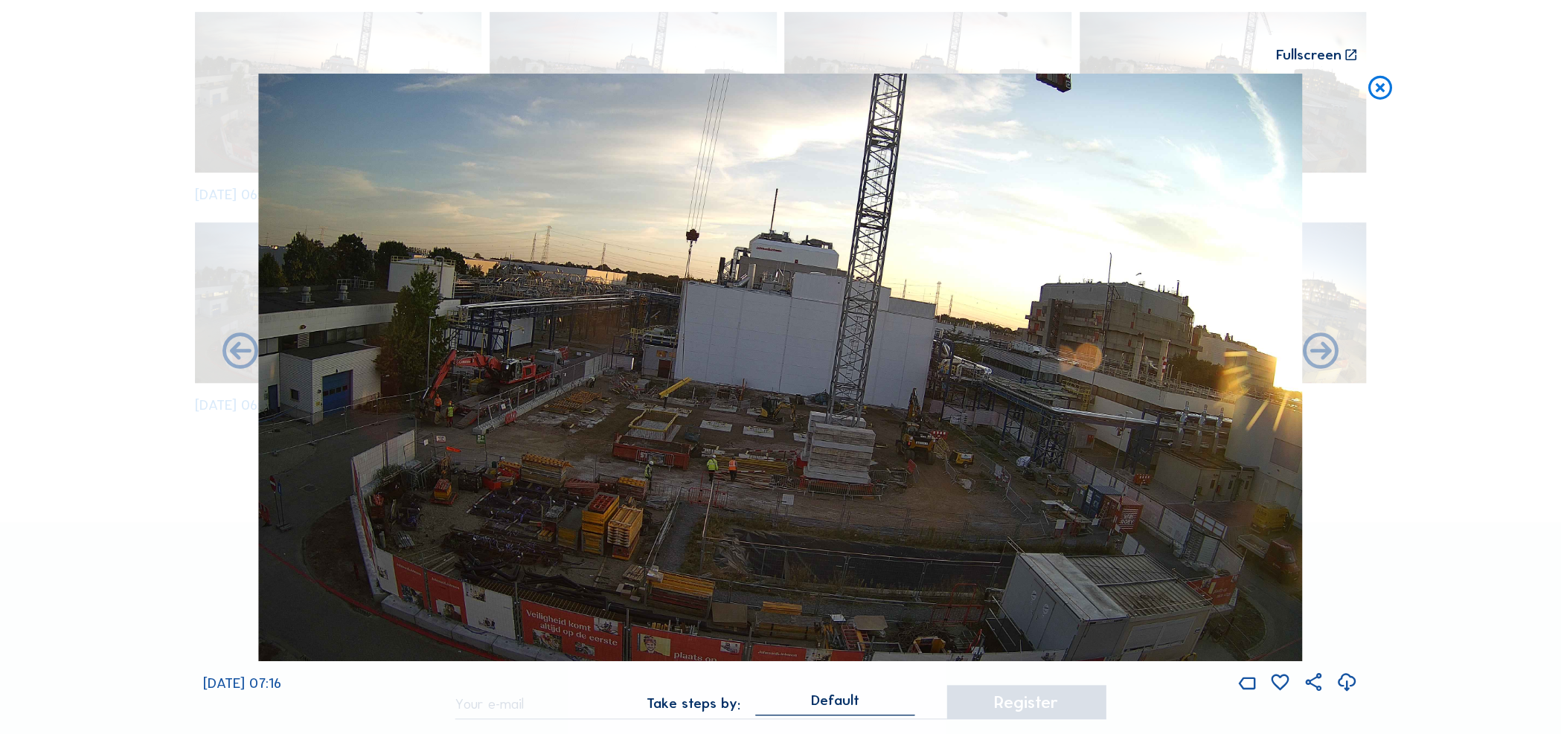
click at [235, 356] on icon at bounding box center [240, 352] width 43 height 43
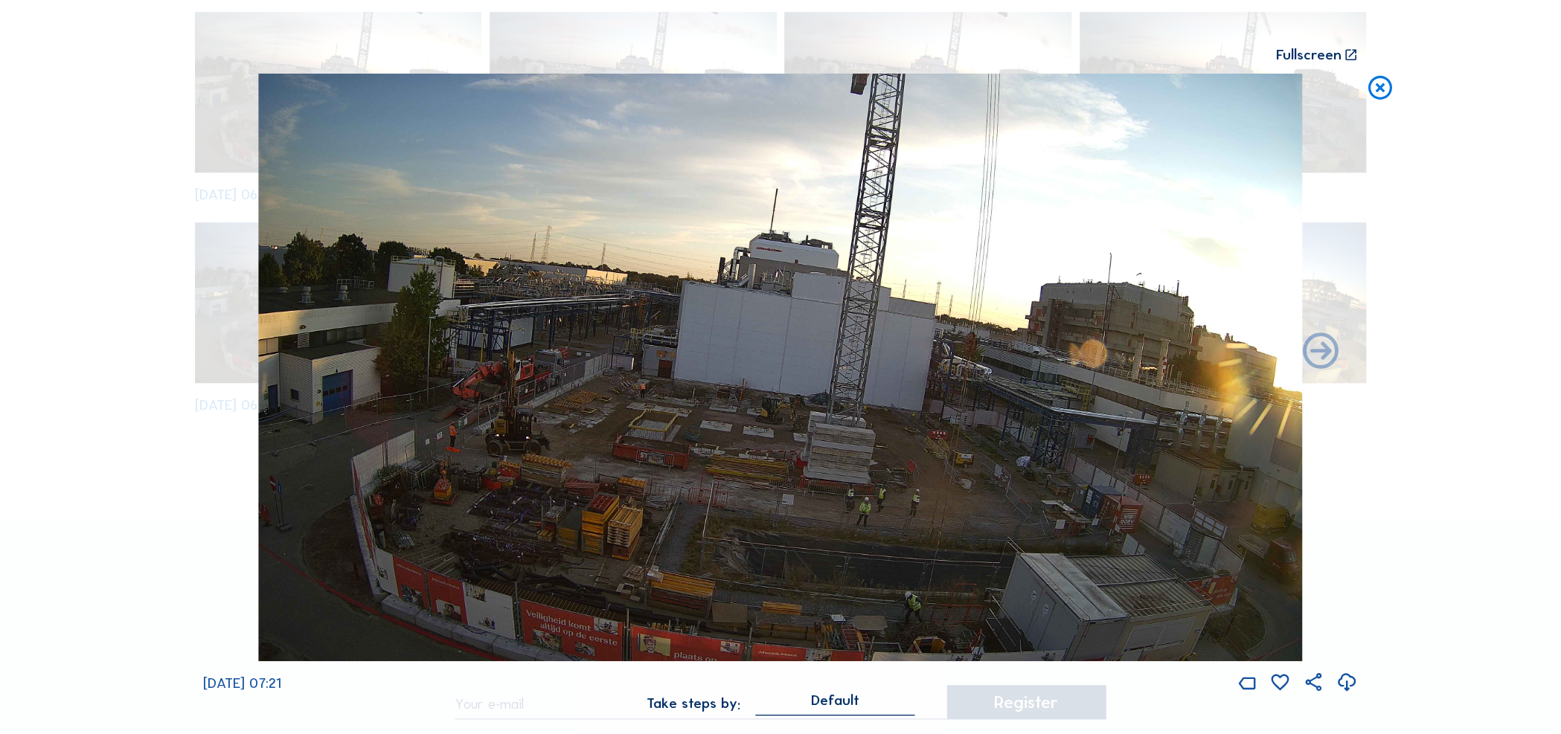
click at [235, 356] on div "[DATE] 07:21" at bounding box center [780, 384] width 1154 height 620
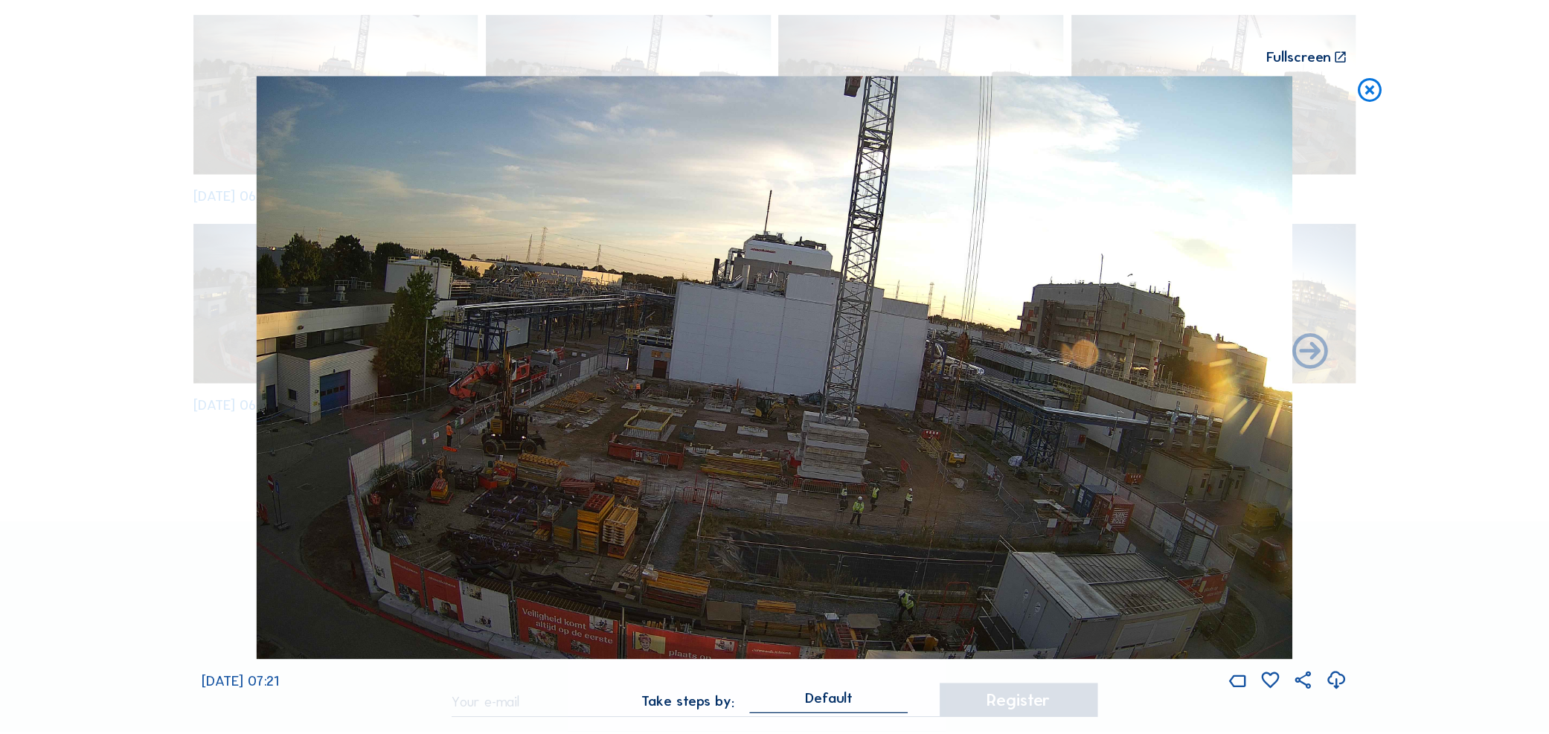
scroll to position [74, 0]
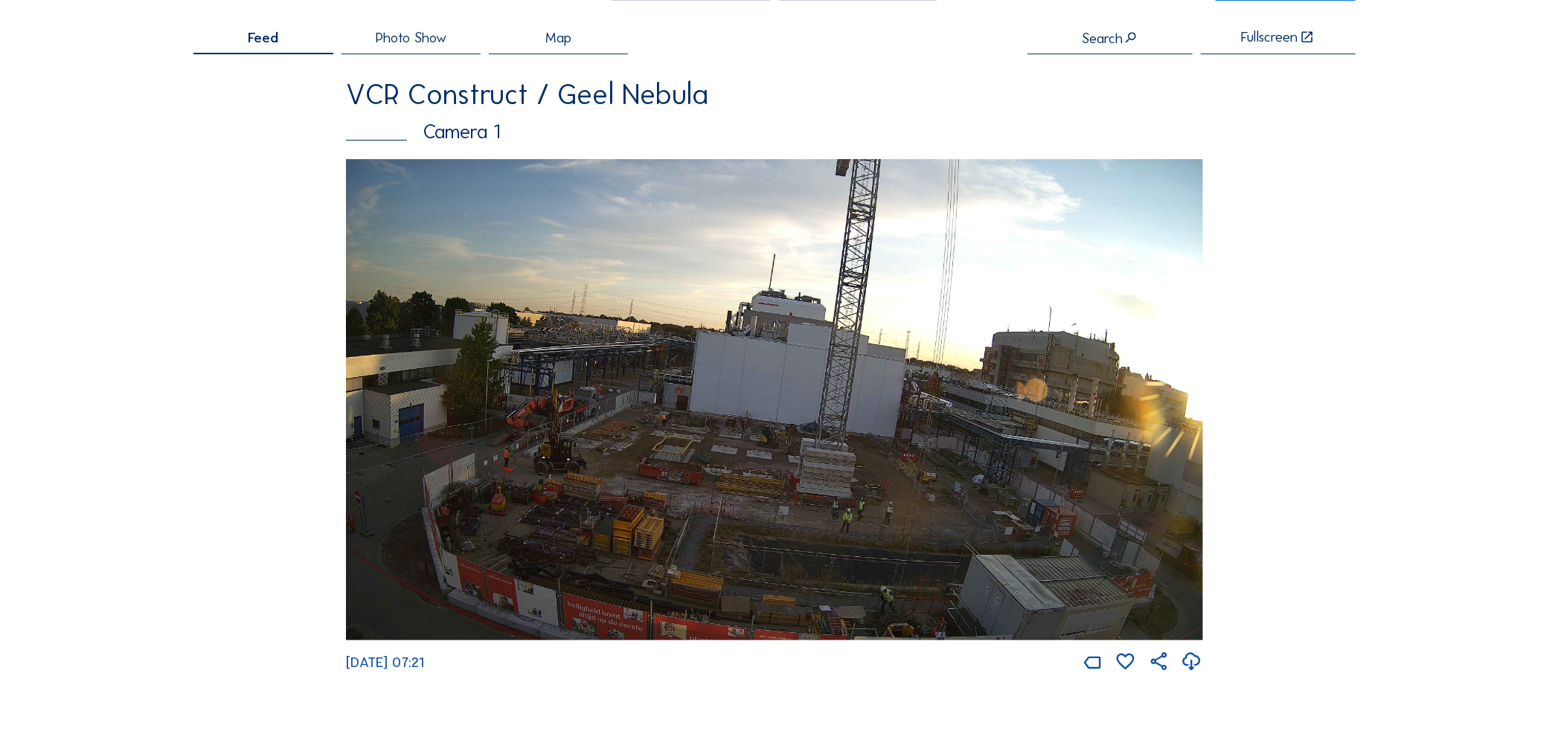
click at [452, 42] on div "Photo Show" at bounding box center [410, 43] width 139 height 24
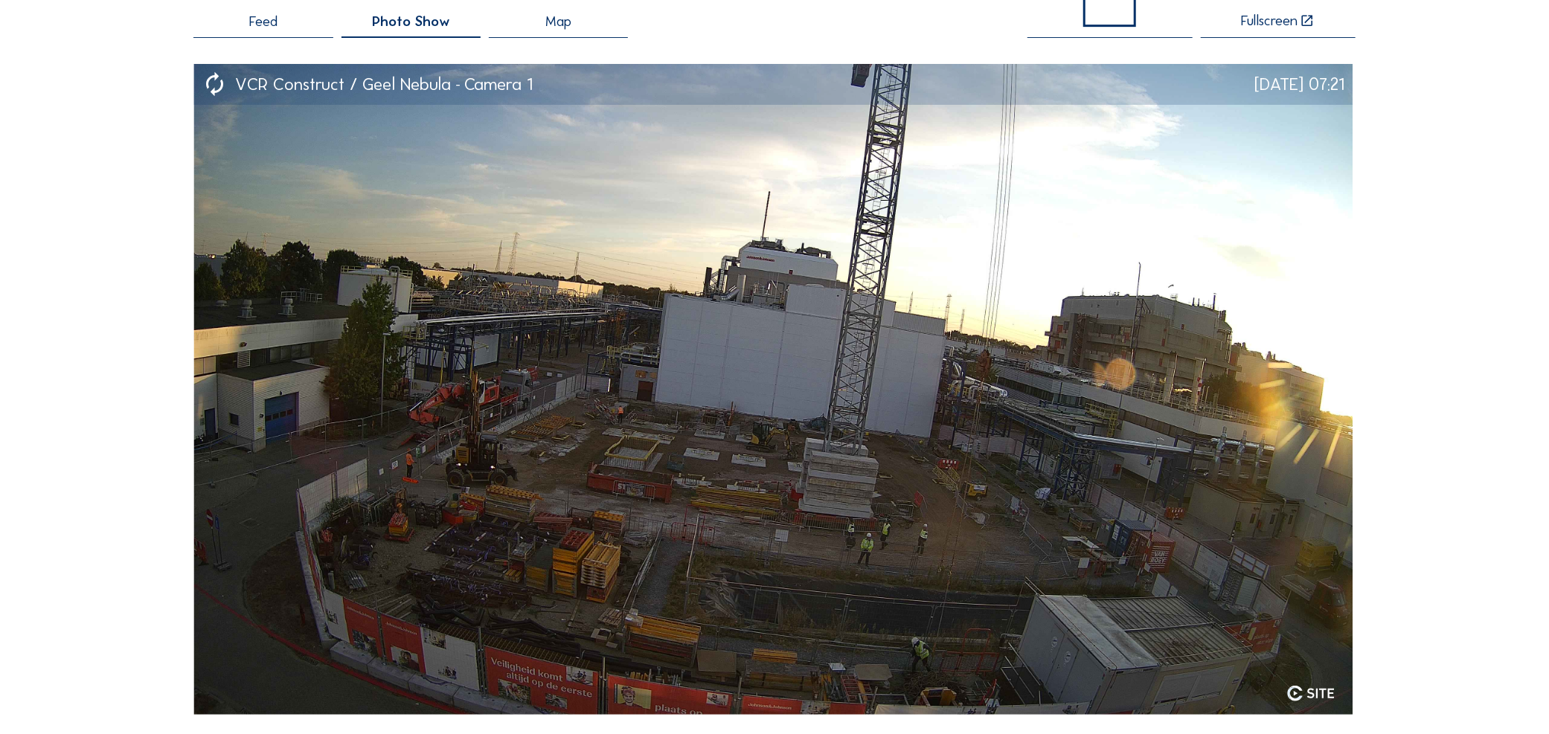
scroll to position [74, 0]
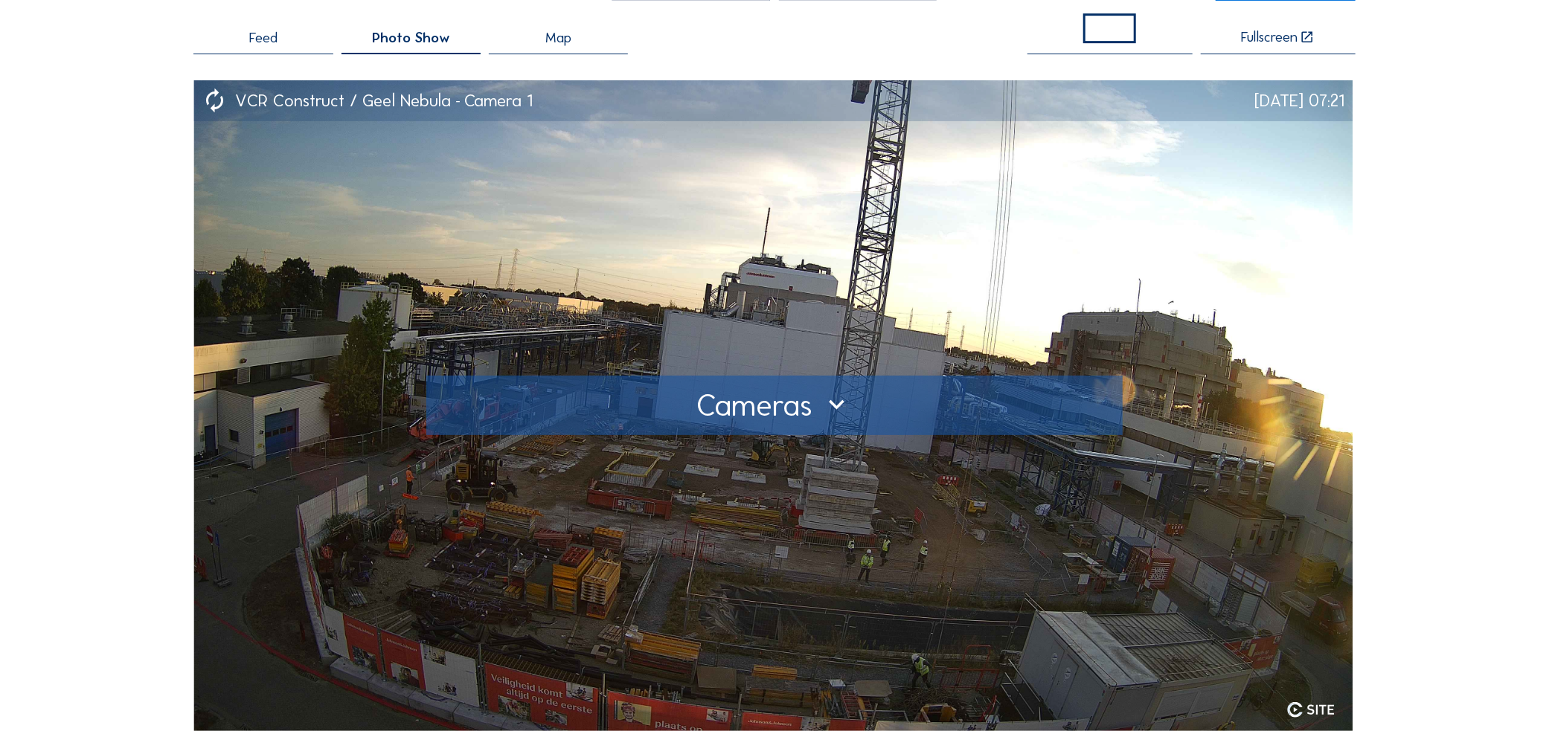
click at [831, 407] on div at bounding box center [774, 406] width 666 height 24
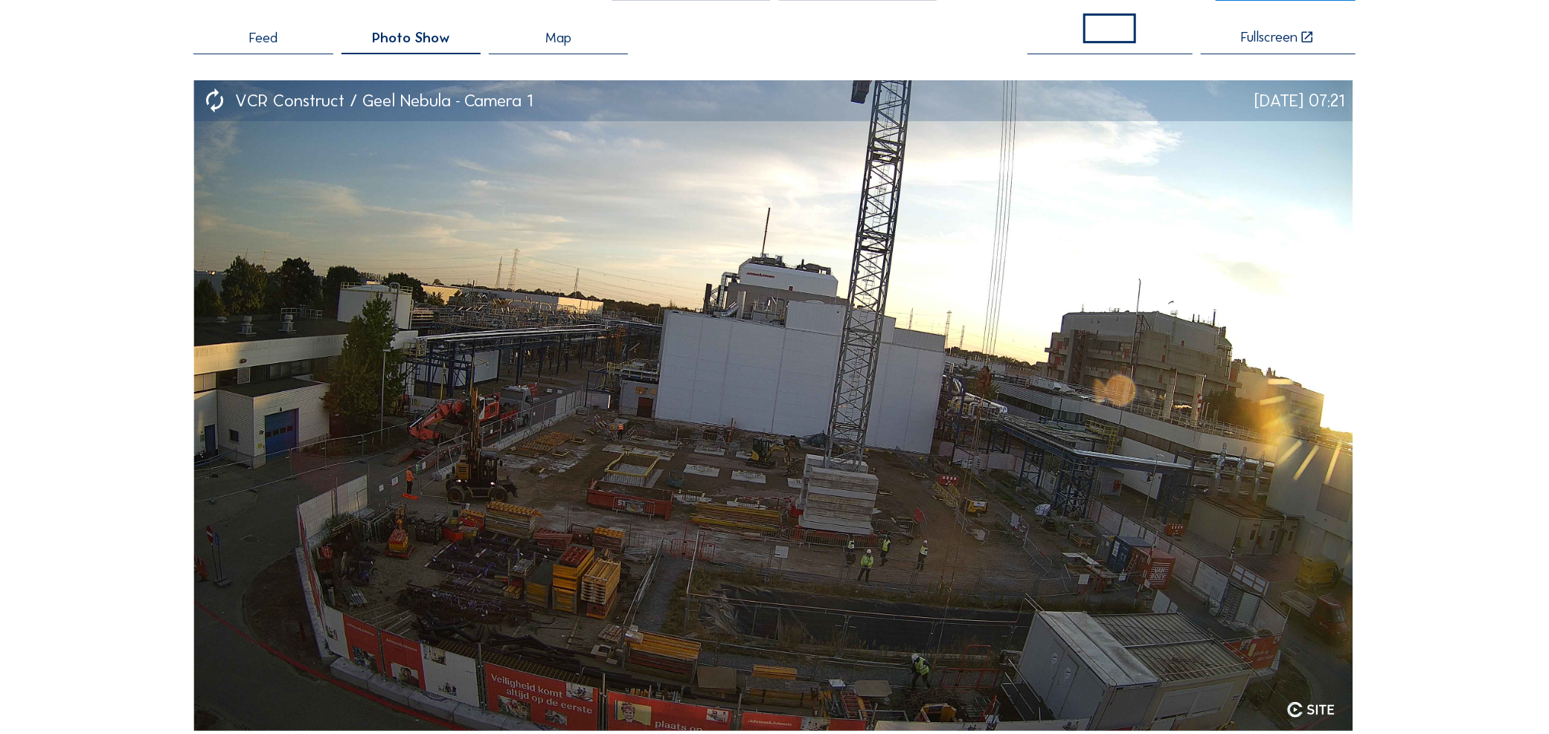
click at [1405, 404] on div "Cameras Timelapses My C-Site Feed Photo Show Map Fullscreen VCR Construct / Gee…" at bounding box center [774, 674] width 1549 height 1497
click at [577, 45] on div "Map" at bounding box center [558, 43] width 139 height 24
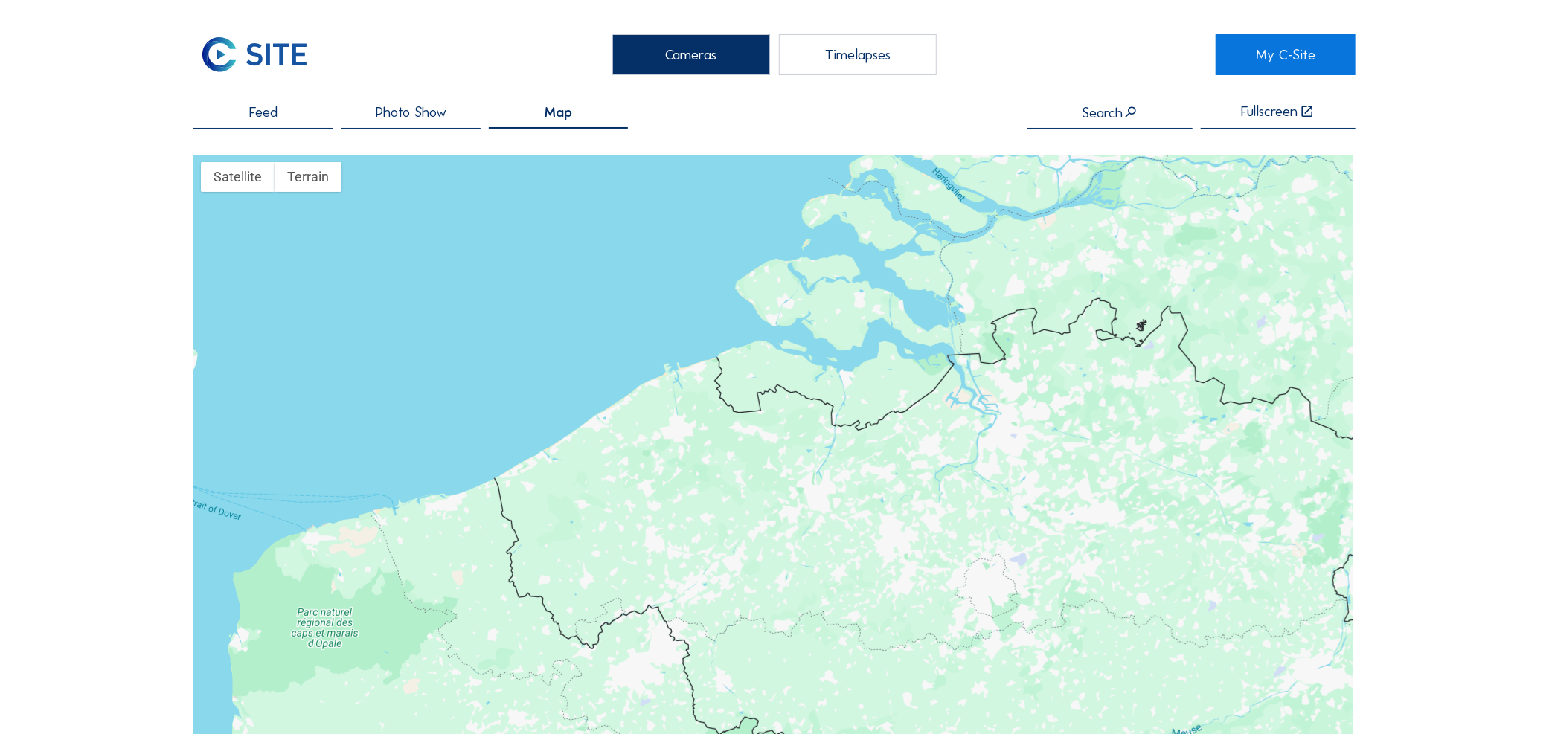
click at [252, 111] on span "Feed" at bounding box center [263, 112] width 28 height 14
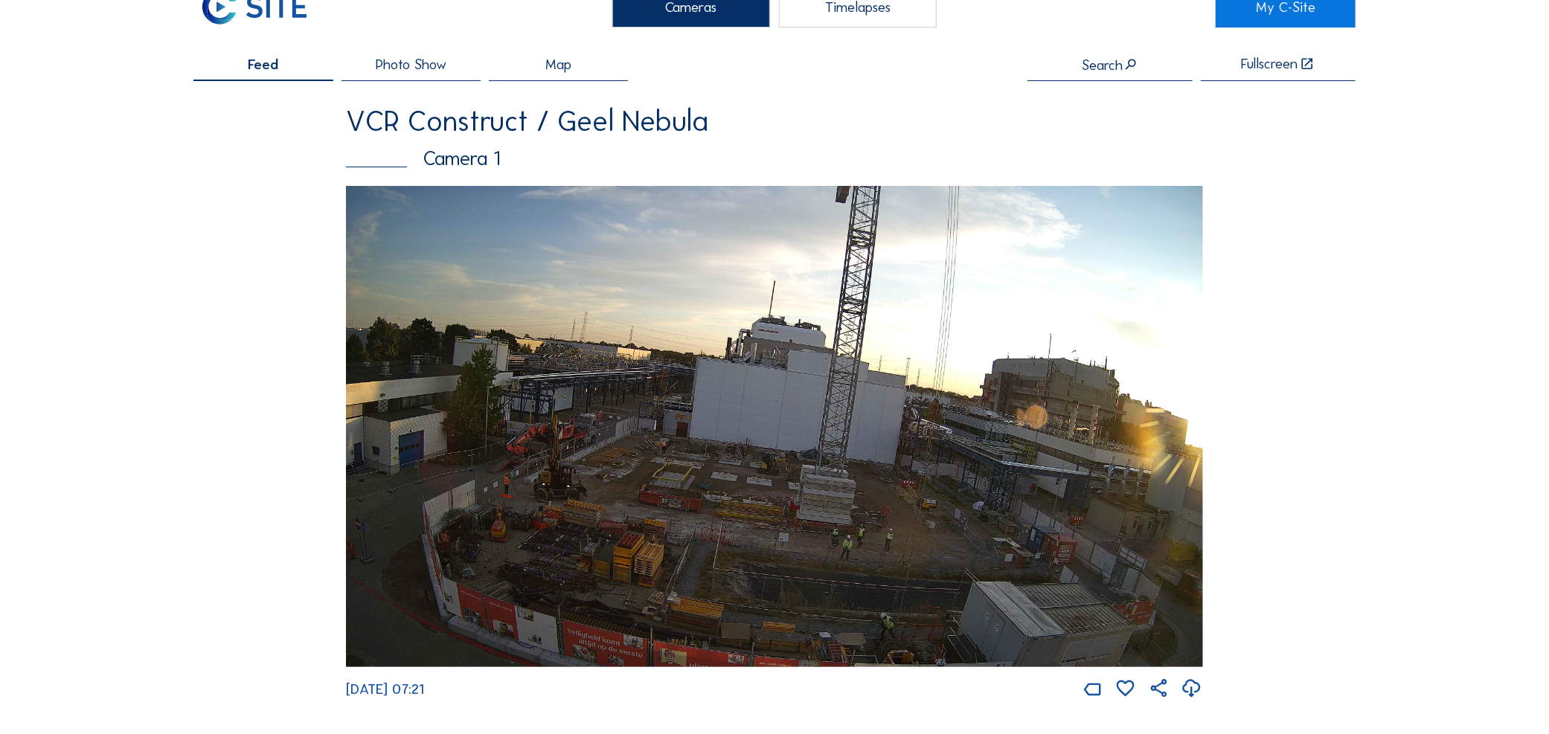
scroll to position [74, 0]
